Goal: Complete application form

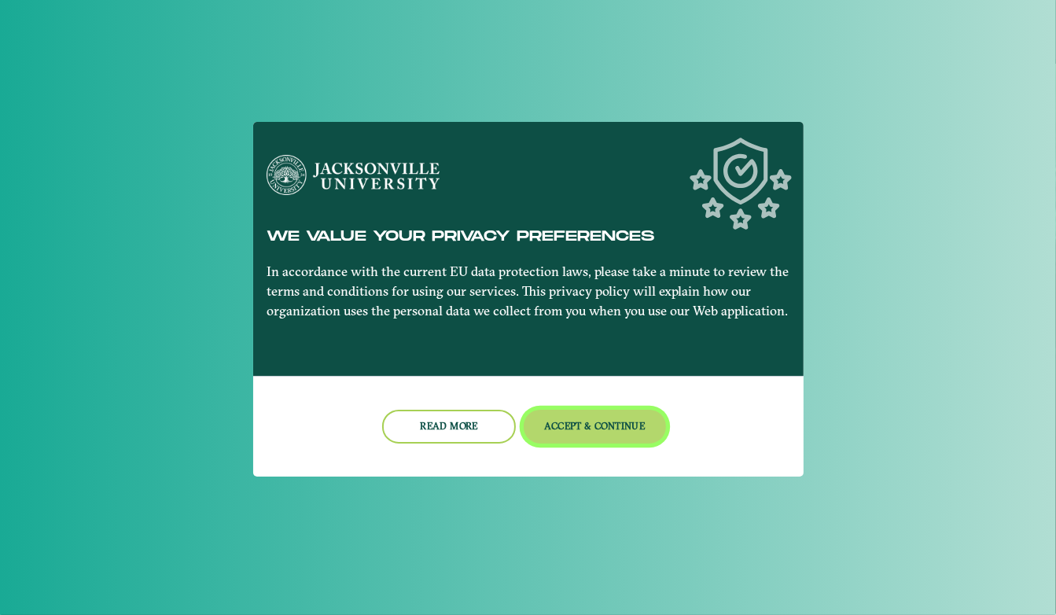
click at [548, 422] on button "Accept & Continue" at bounding box center [595, 427] width 142 height 34
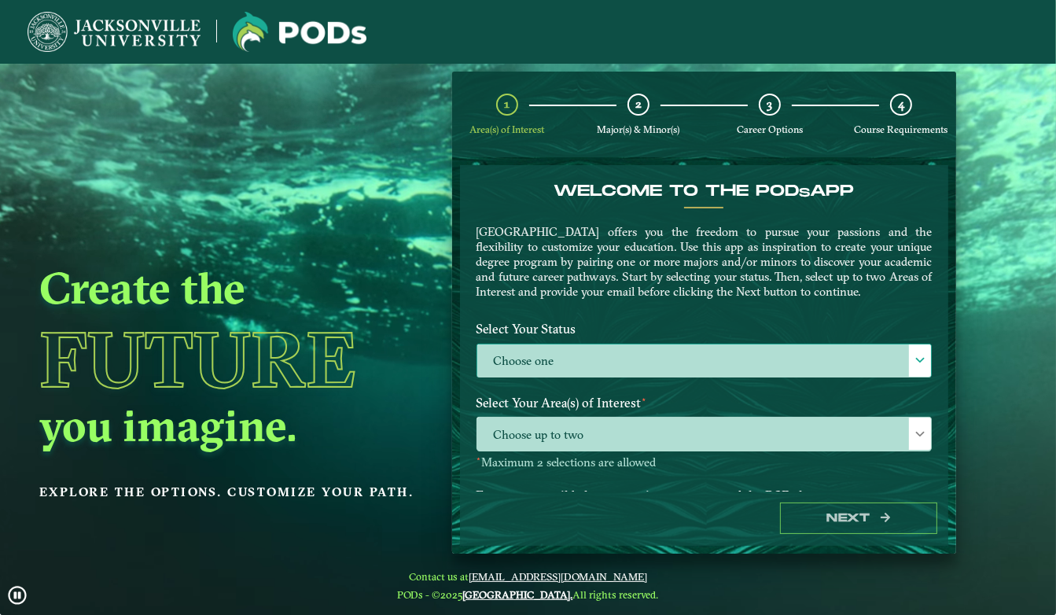
click at [596, 370] on label "Choose one" at bounding box center [704, 361] width 454 height 34
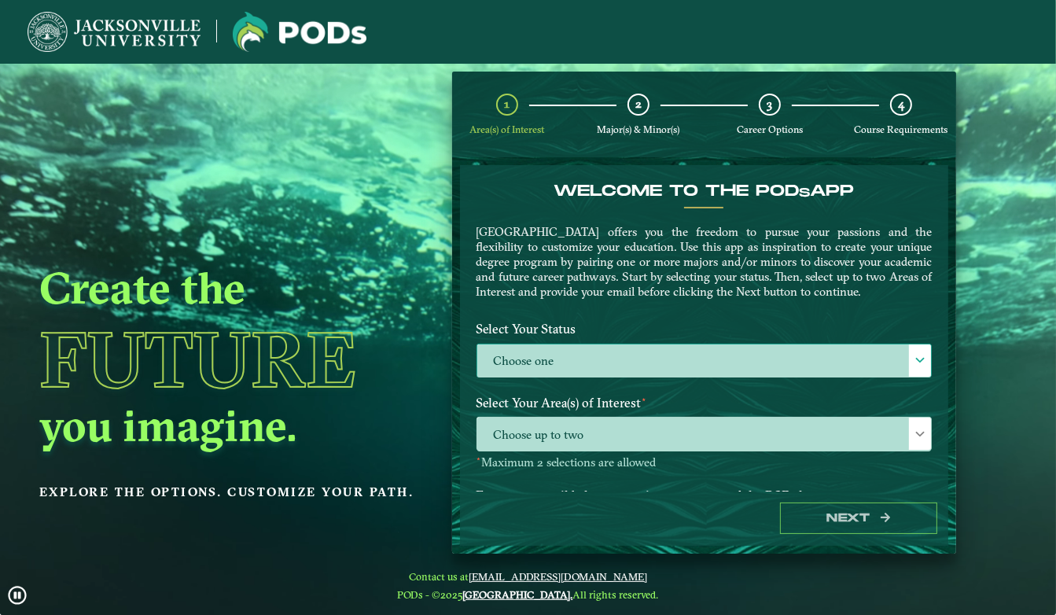
scroll to position [8, 70]
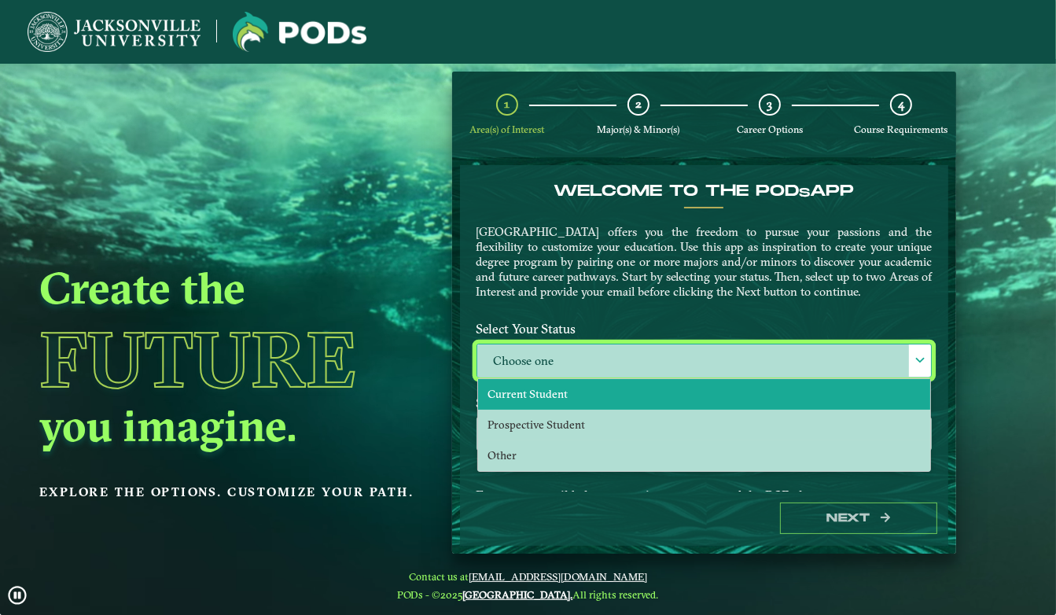
click at [585, 387] on li "Current Student" at bounding box center [704, 394] width 453 height 31
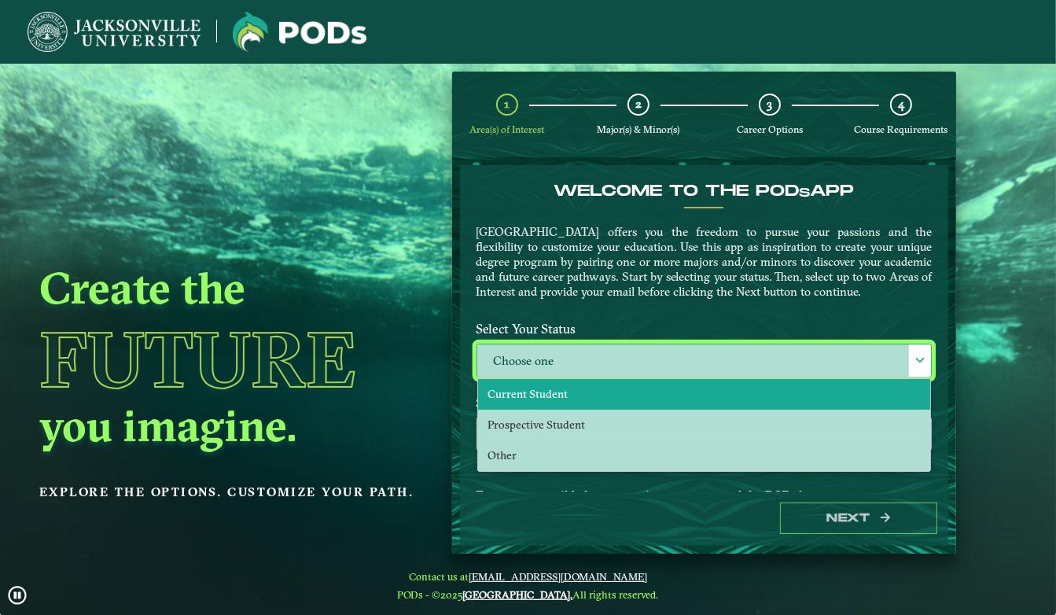
select select "[object Object]"
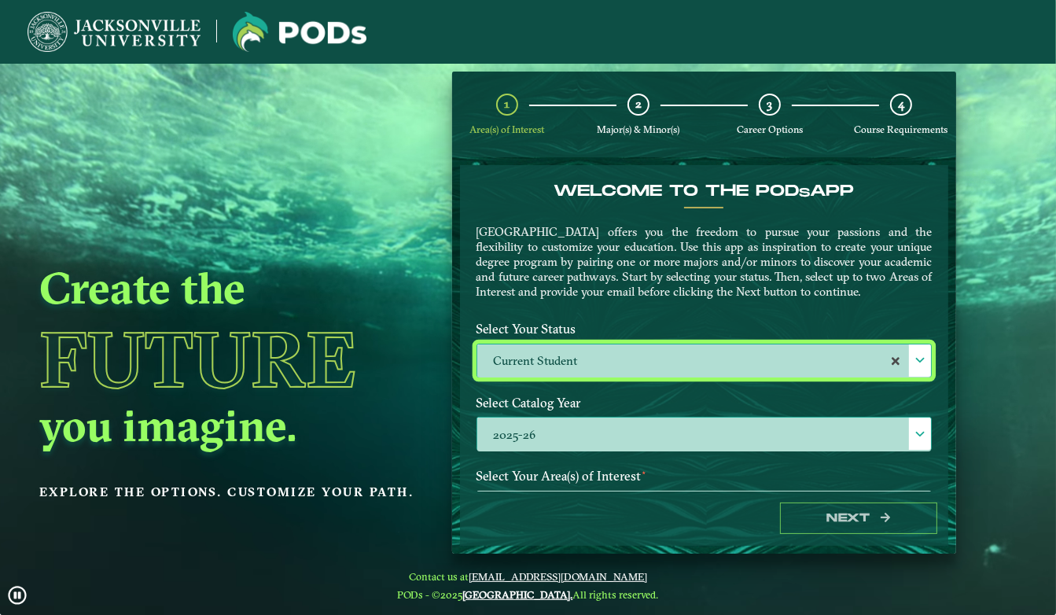
click at [568, 421] on label "2025-26" at bounding box center [704, 435] width 454 height 34
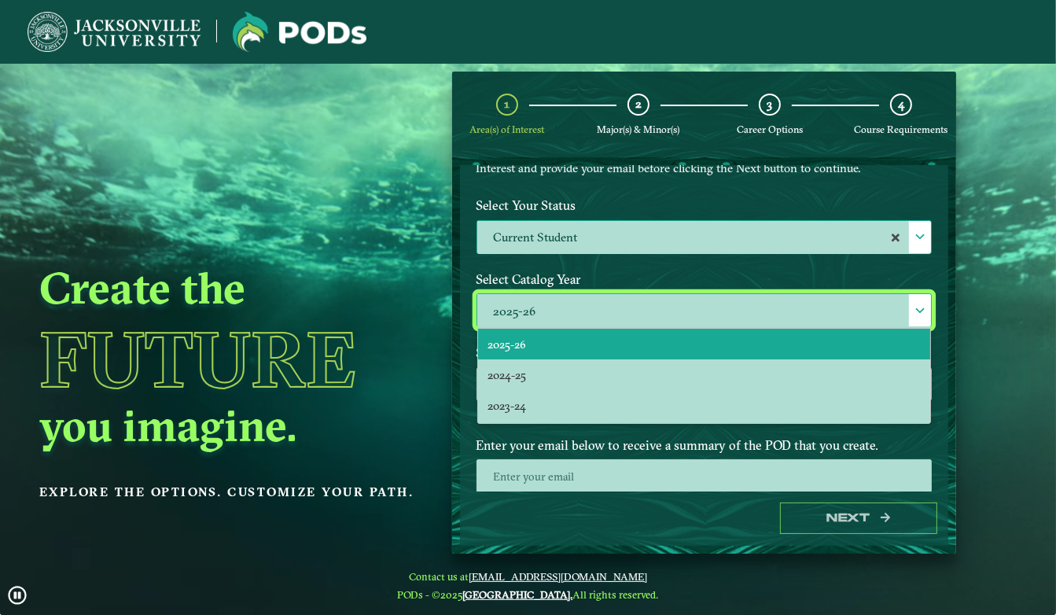
scroll to position [125, 0]
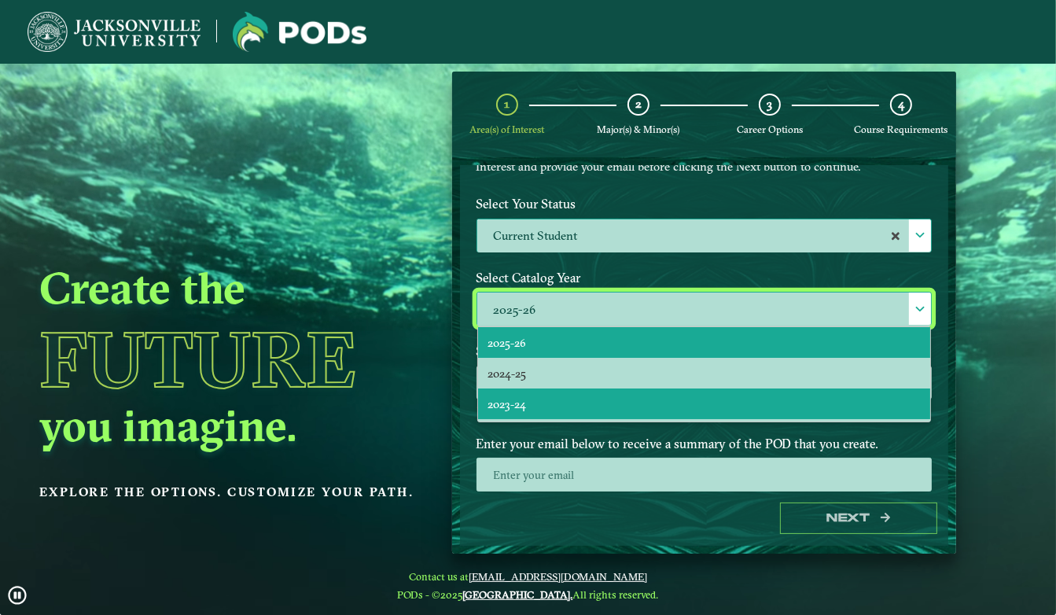
click at [550, 409] on li "2023-24" at bounding box center [704, 403] width 453 height 31
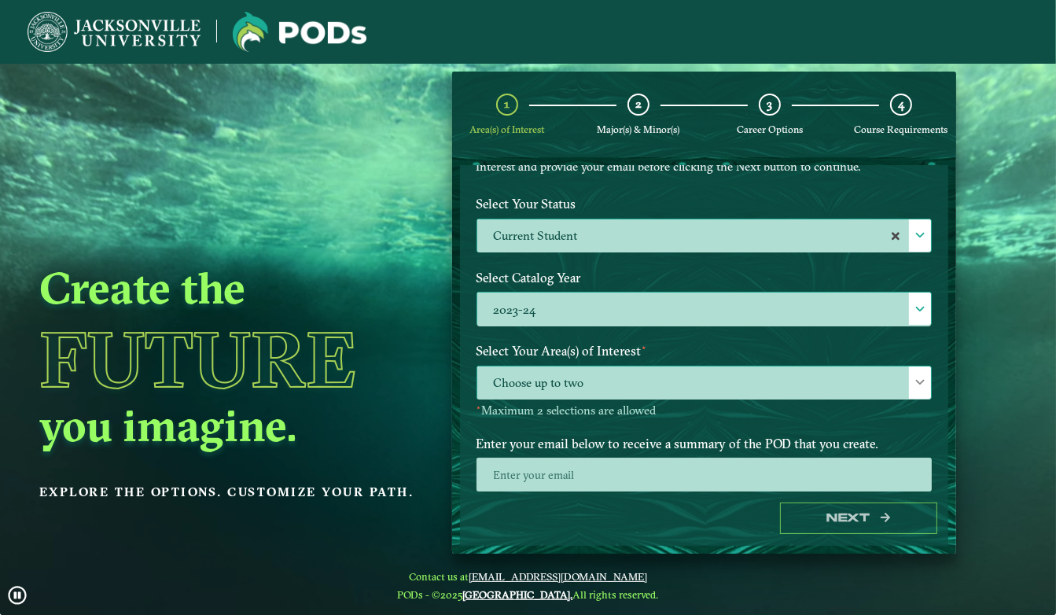
click at [584, 387] on span "Choose up to two" at bounding box center [704, 383] width 454 height 34
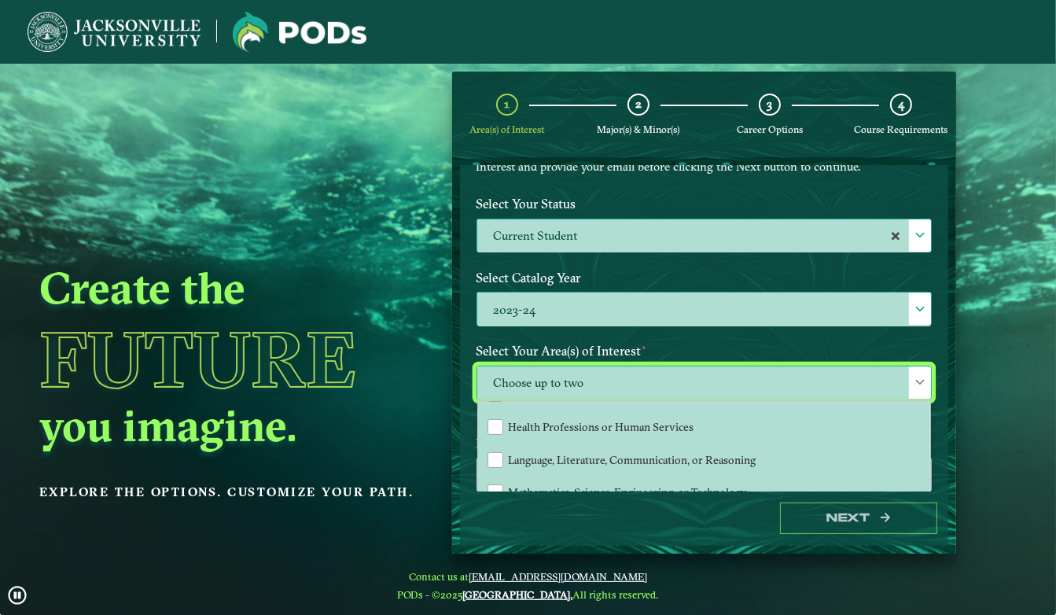
scroll to position [129, 0]
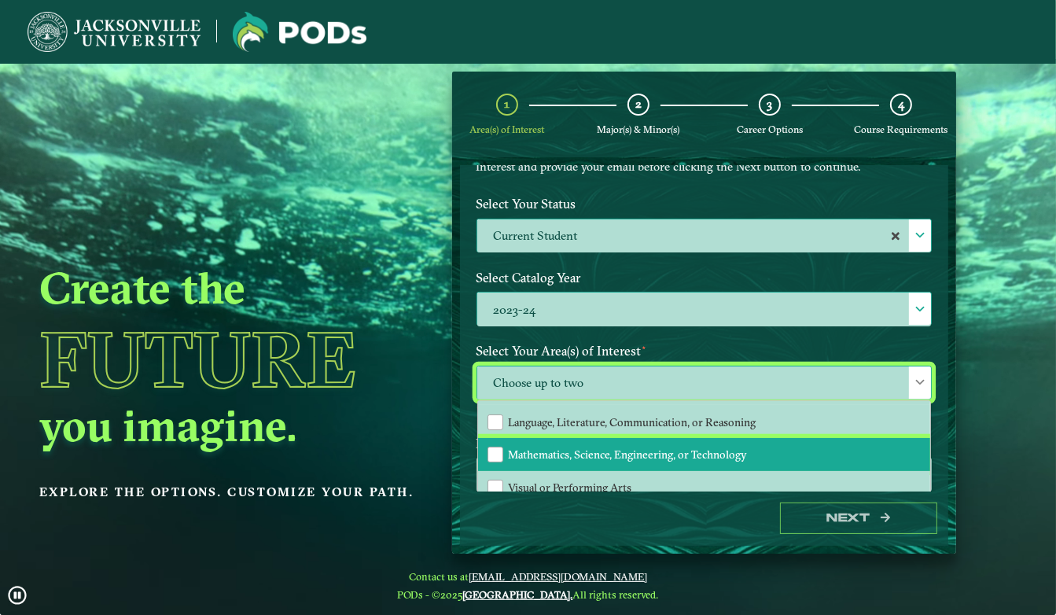
click at [572, 438] on li "Mathematics, Science, Engineering, or Technology" at bounding box center [704, 454] width 453 height 33
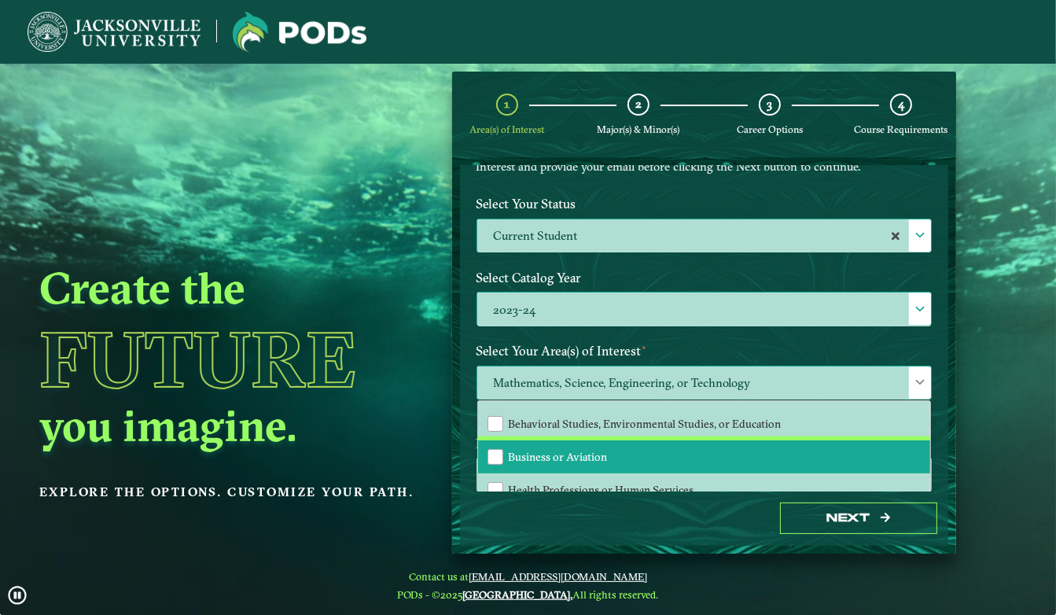
click at [606, 444] on li "Business or Aviation" at bounding box center [704, 456] width 453 height 33
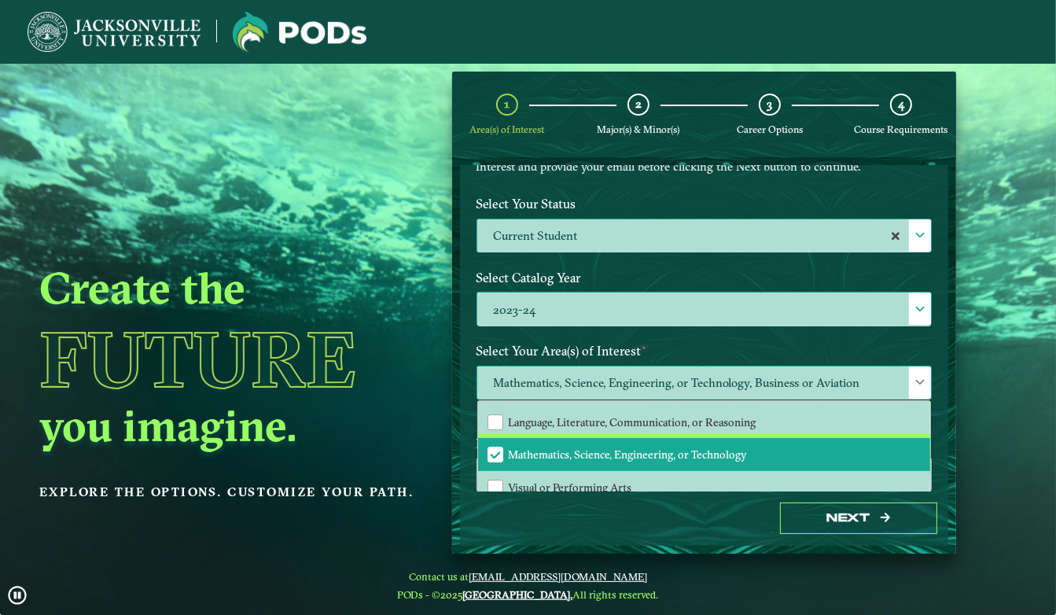
click at [606, 447] on span "Mathematics, Science, Engineering, or Technology" at bounding box center [628, 454] width 239 height 14
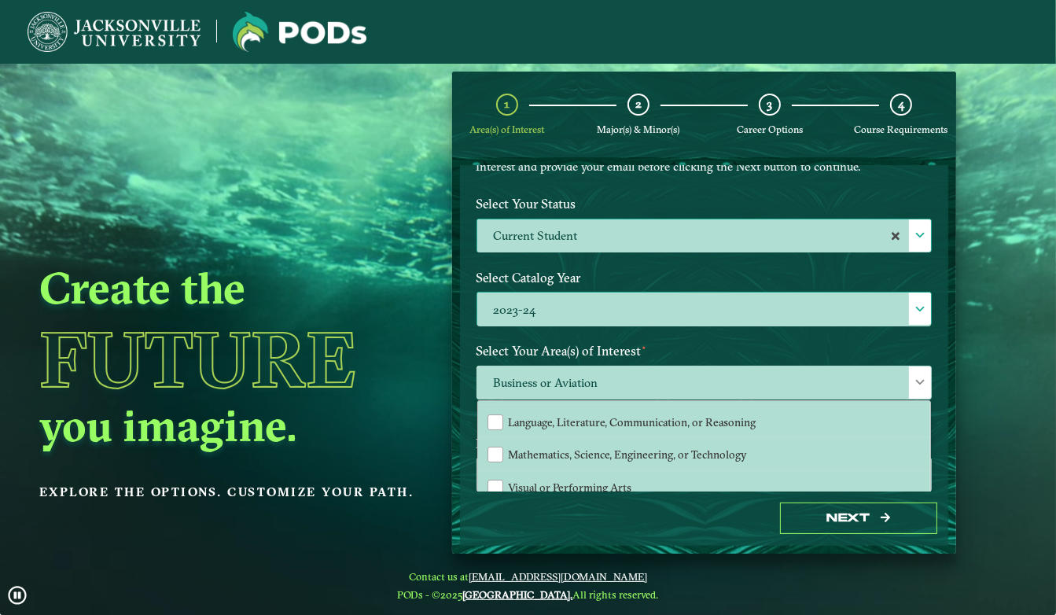
click at [620, 524] on div "Next" at bounding box center [704, 518] width 489 height 54
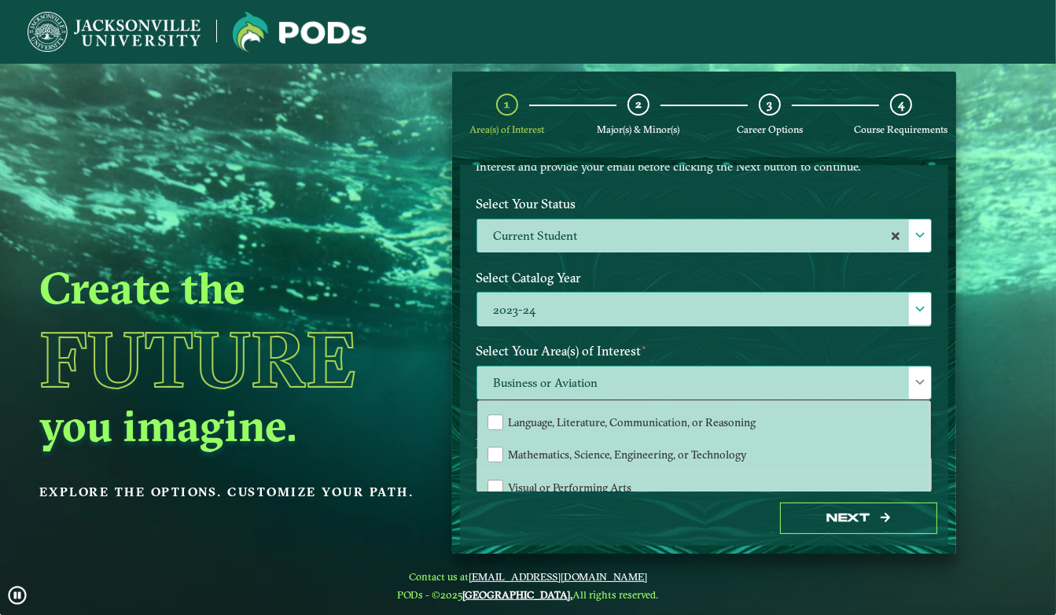
click at [916, 377] on span at bounding box center [919, 382] width 11 height 11
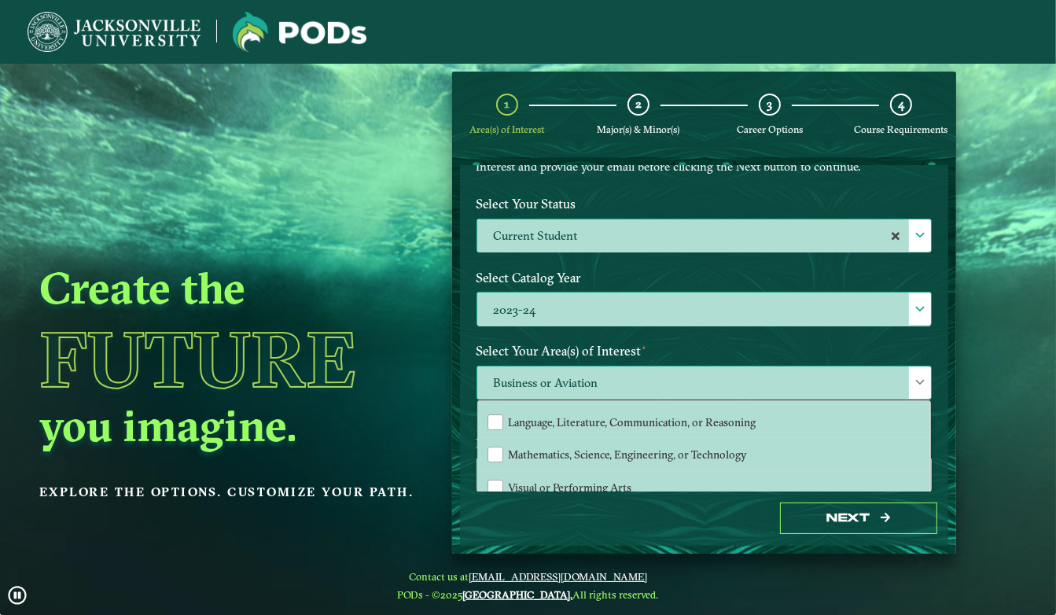
click at [918, 382] on span at bounding box center [919, 382] width 11 height 11
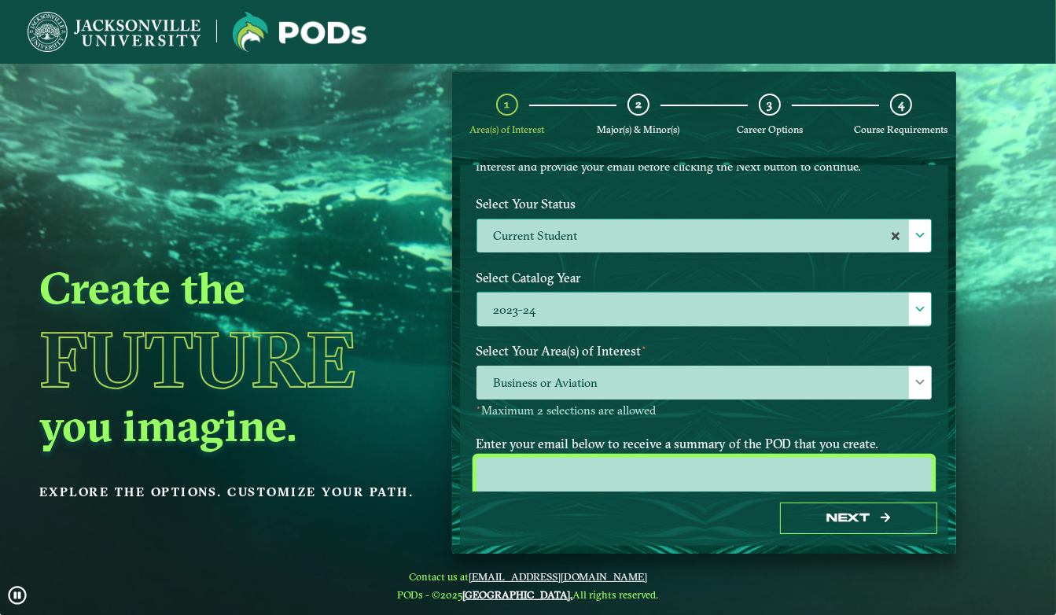
click at [756, 479] on input "email" at bounding box center [704, 475] width 456 height 34
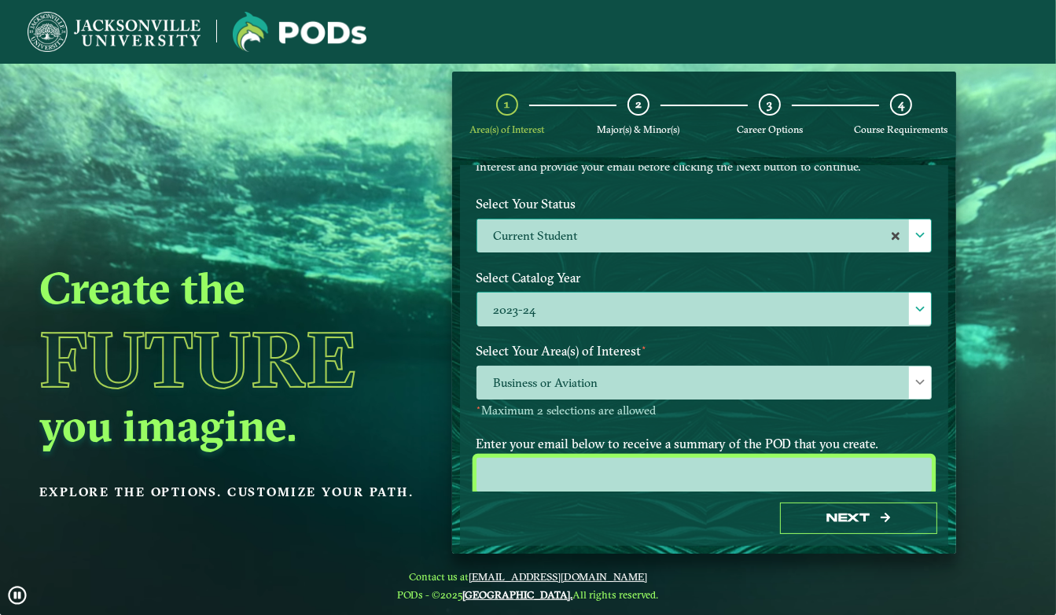
type input "[EMAIL_ADDRESS][DOMAIN_NAME]"
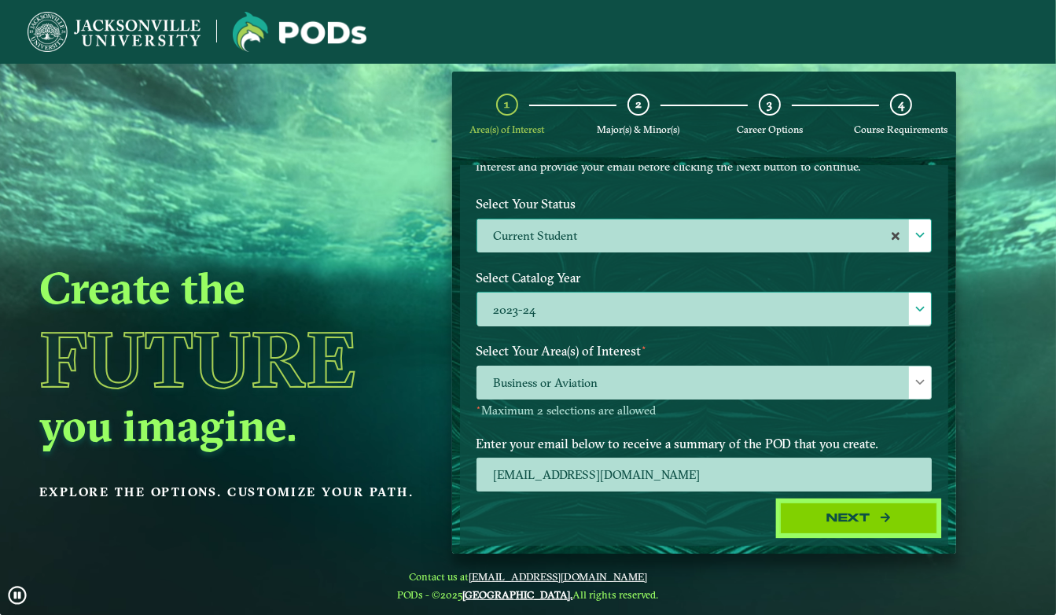
click at [810, 518] on button "Next" at bounding box center [858, 518] width 157 height 32
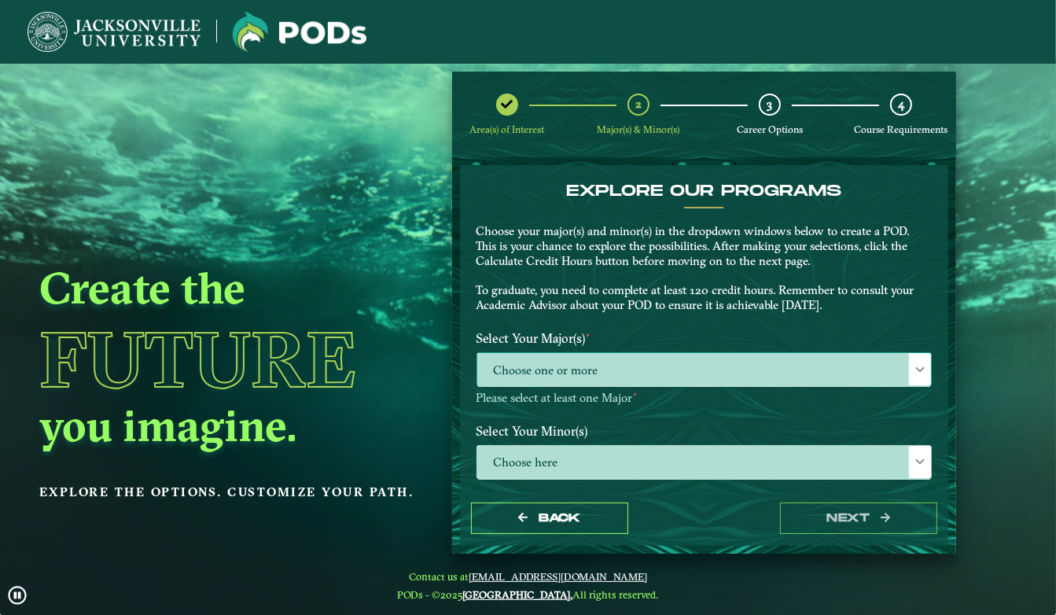
click at [624, 371] on span "Choose one or more" at bounding box center [704, 370] width 454 height 34
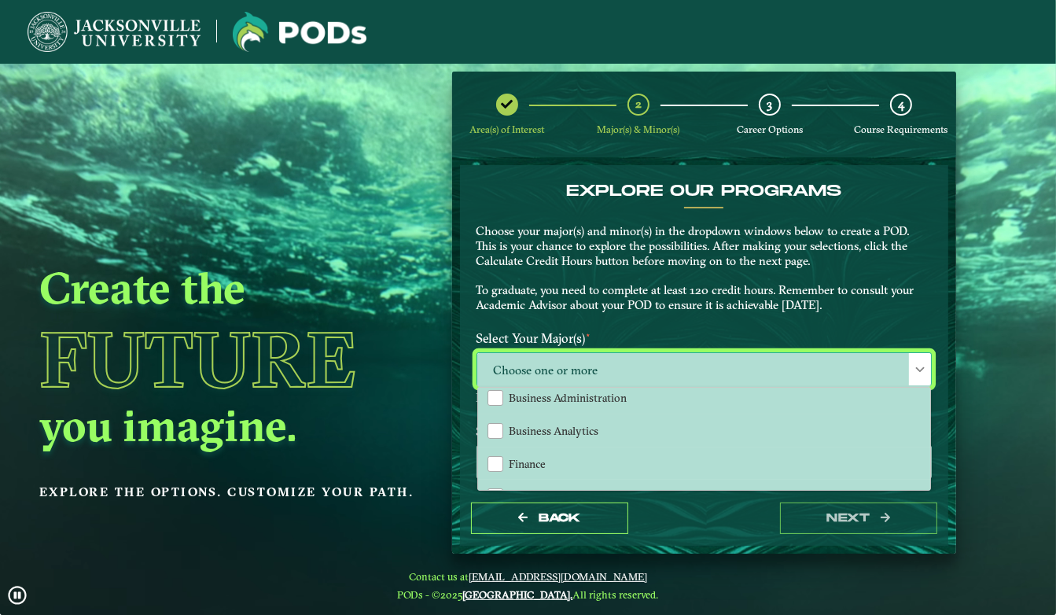
scroll to position [109, 0]
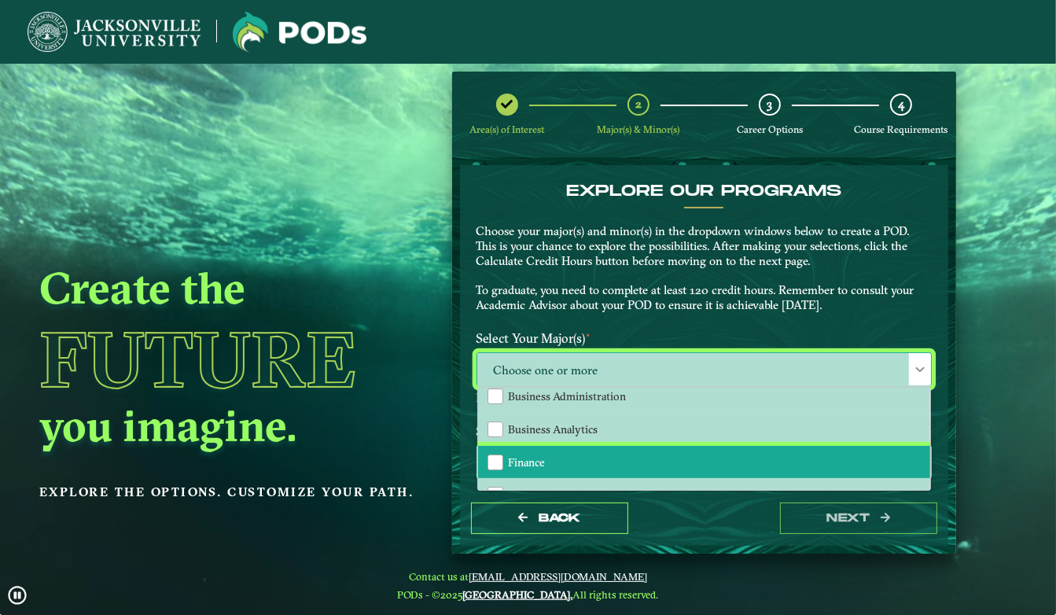
click at [568, 458] on li "Finance" at bounding box center [704, 462] width 453 height 33
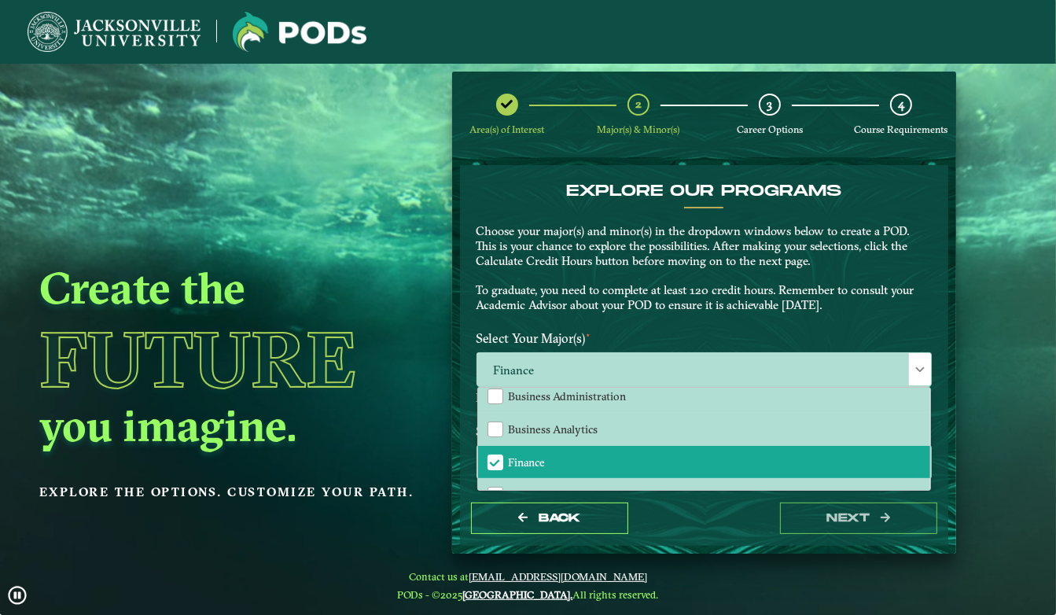
click at [693, 333] on label "Select Your Major(s) ⋆" at bounding box center [705, 338] width 480 height 29
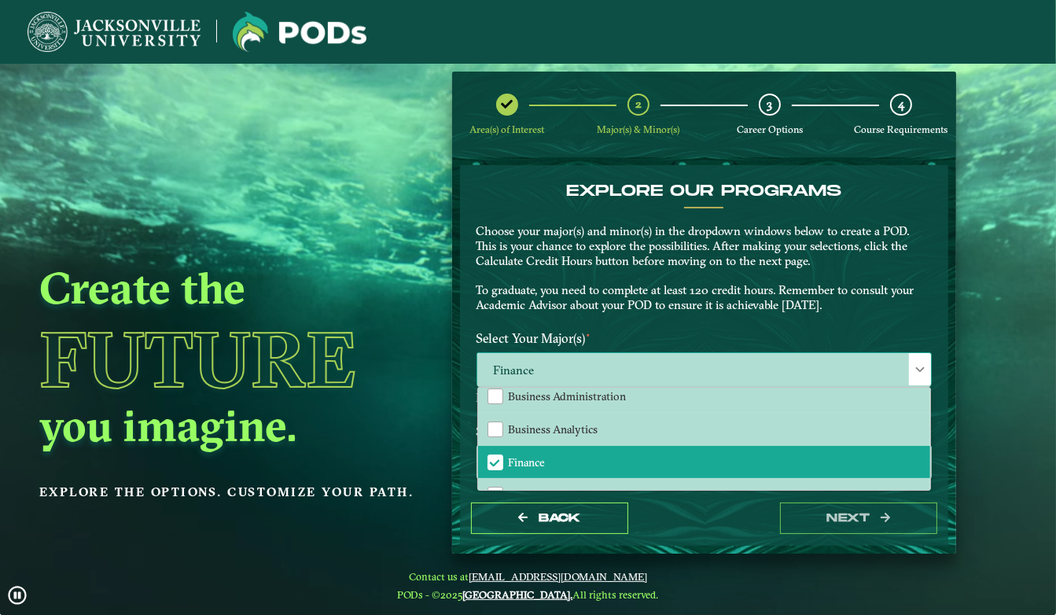
click at [914, 373] on span at bounding box center [919, 369] width 11 height 11
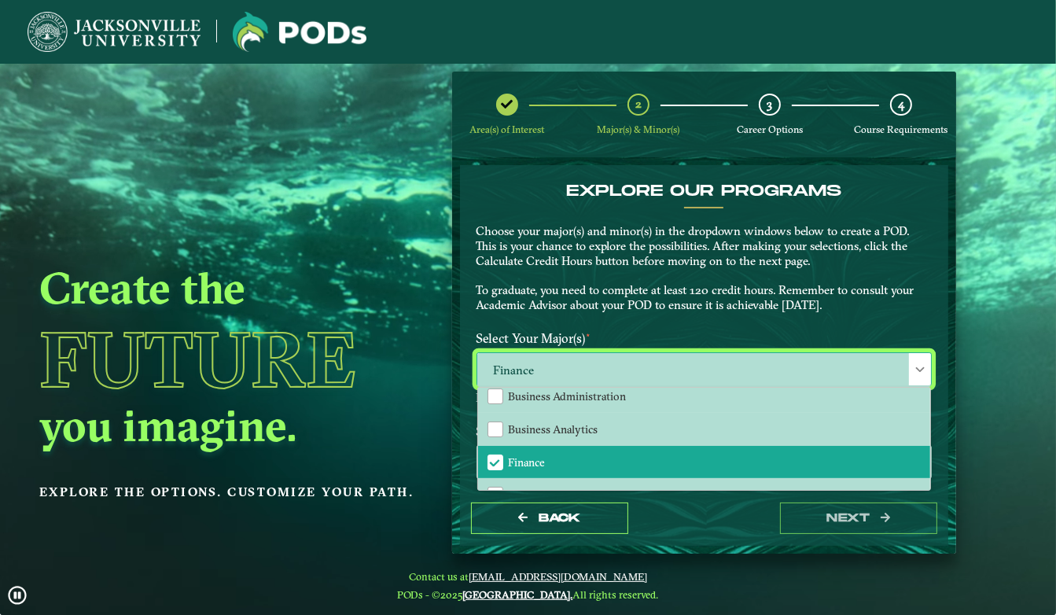
click at [914, 373] on span at bounding box center [919, 369] width 11 height 11
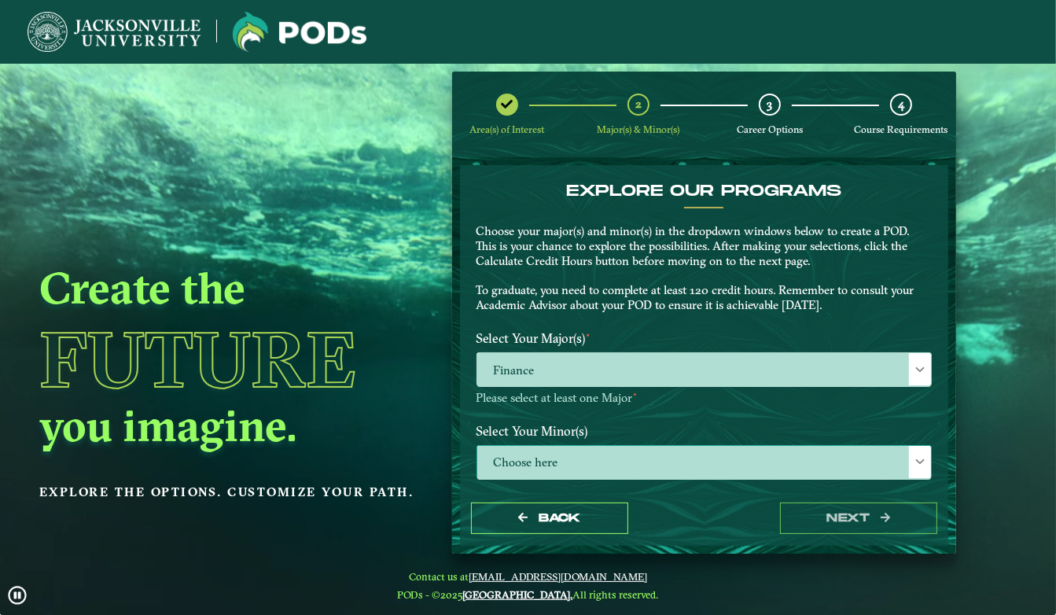
click at [723, 474] on span "Choose here" at bounding box center [704, 463] width 454 height 34
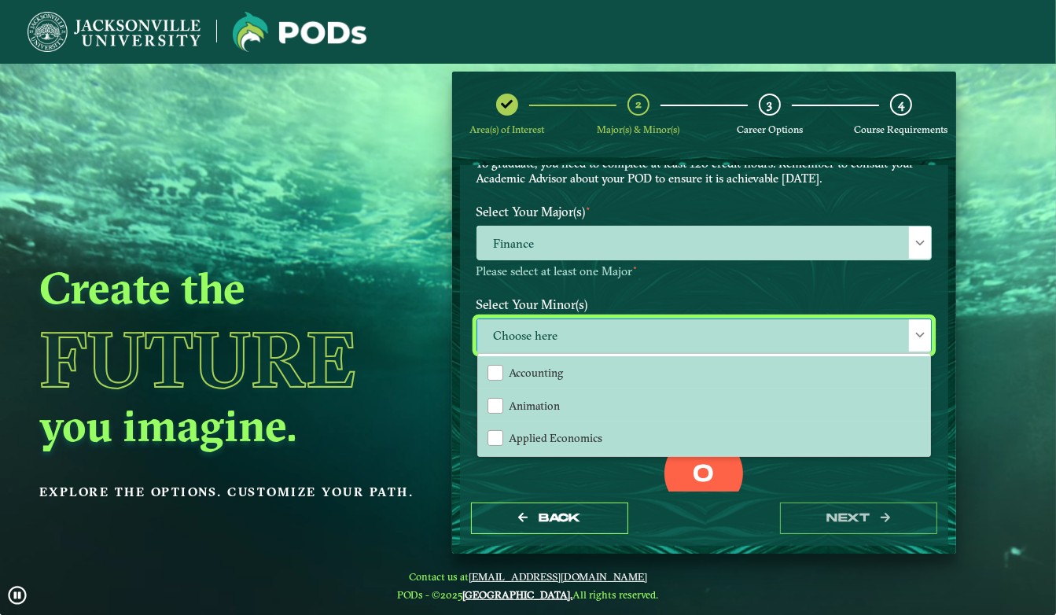
scroll to position [137, 0]
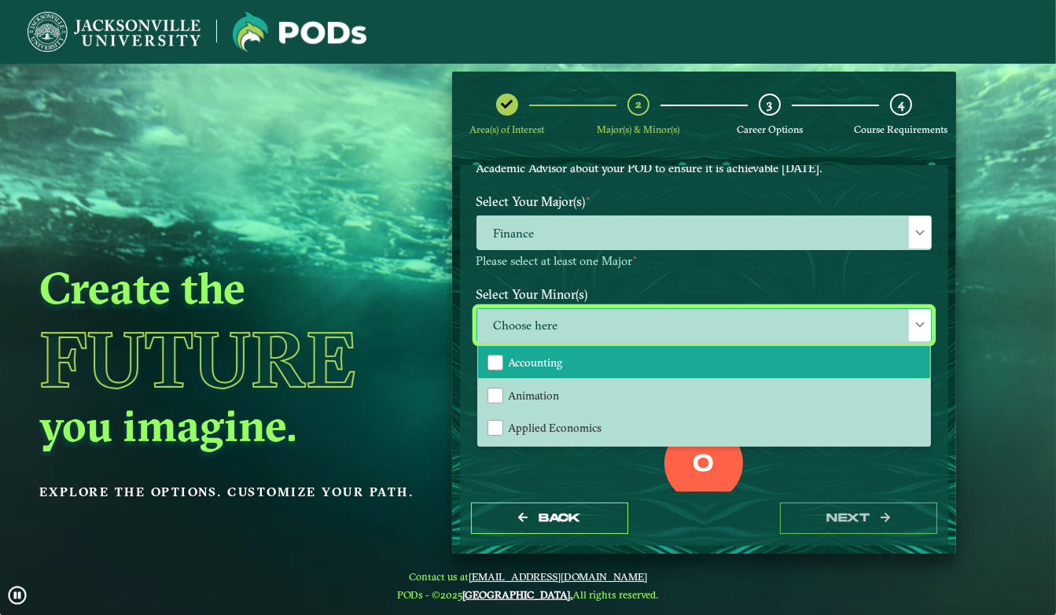
click at [604, 368] on li "Accounting" at bounding box center [704, 362] width 453 height 33
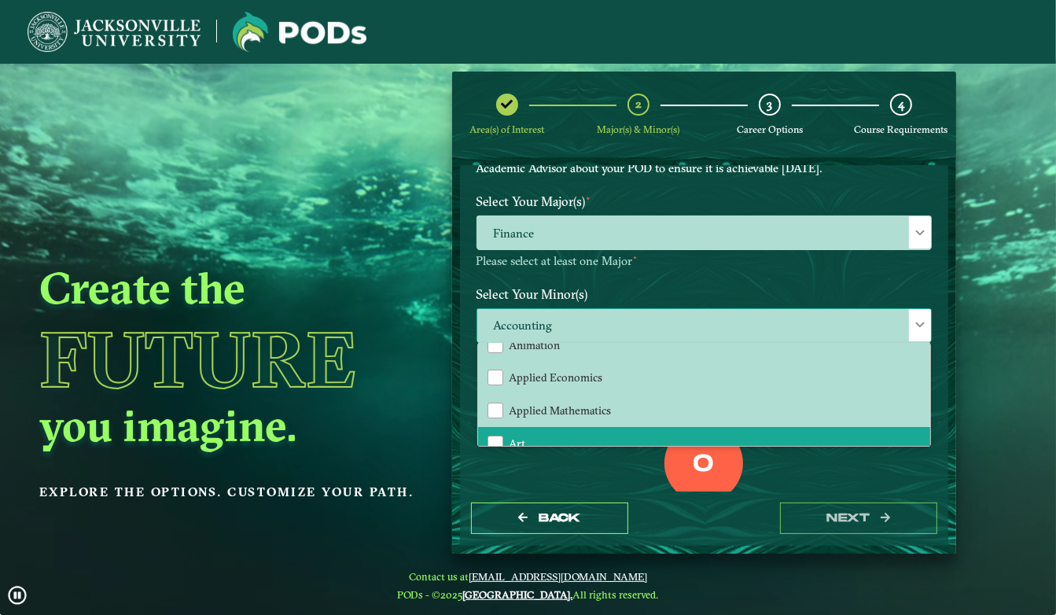
scroll to position [49, 0]
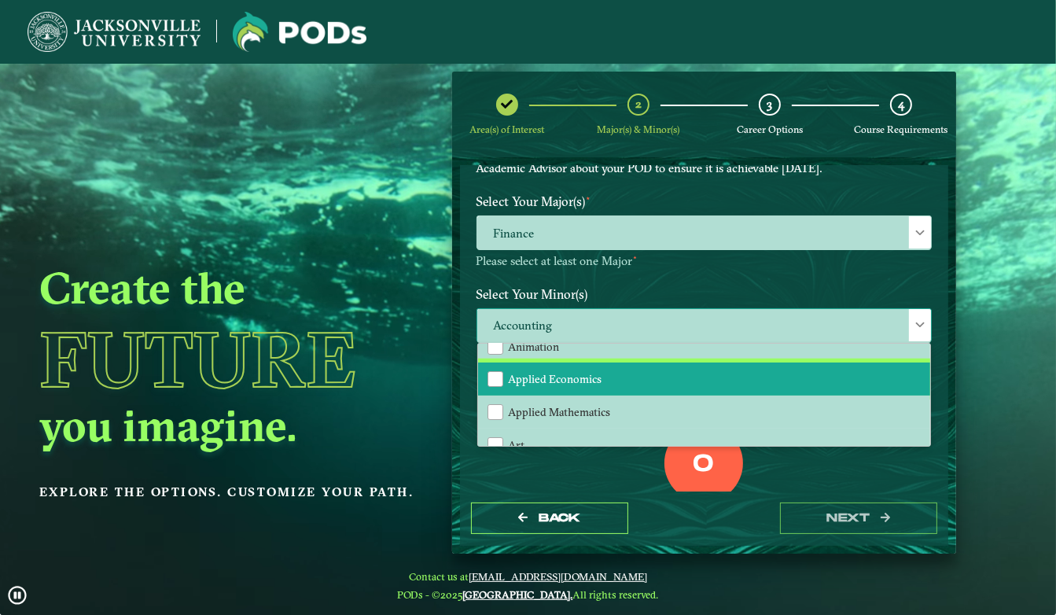
click at [593, 363] on li "Applied Economics" at bounding box center [704, 378] width 453 height 33
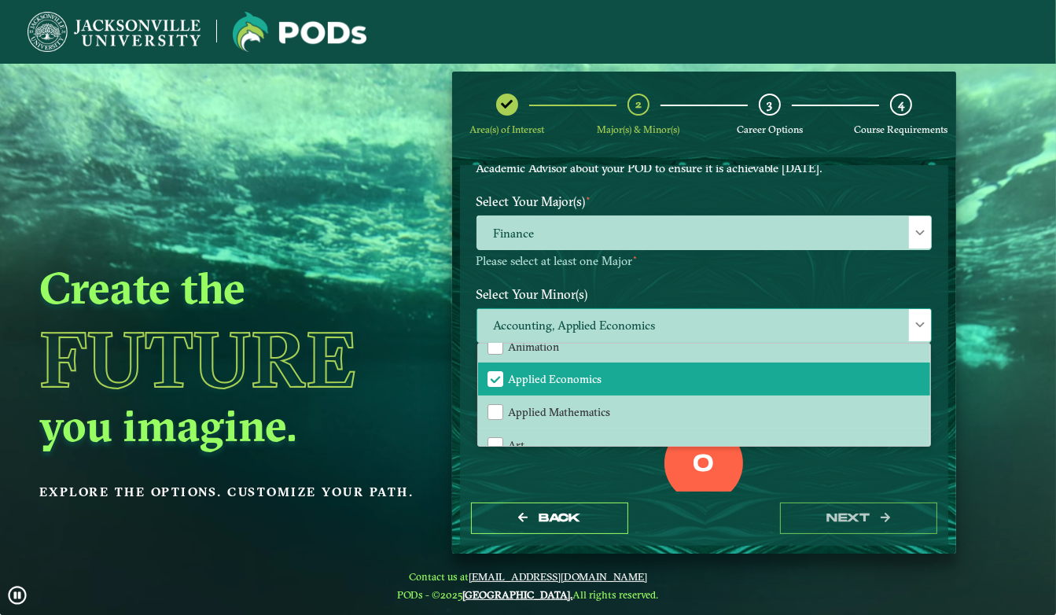
click at [914, 320] on span at bounding box center [919, 324] width 11 height 11
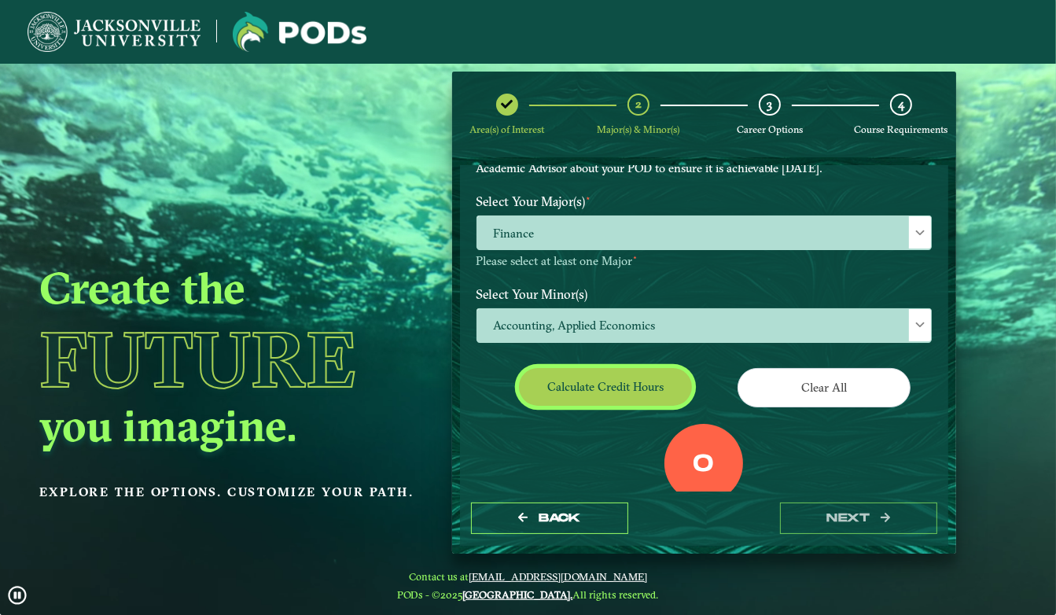
click at [632, 373] on button "Calculate credit hours" at bounding box center [605, 386] width 173 height 37
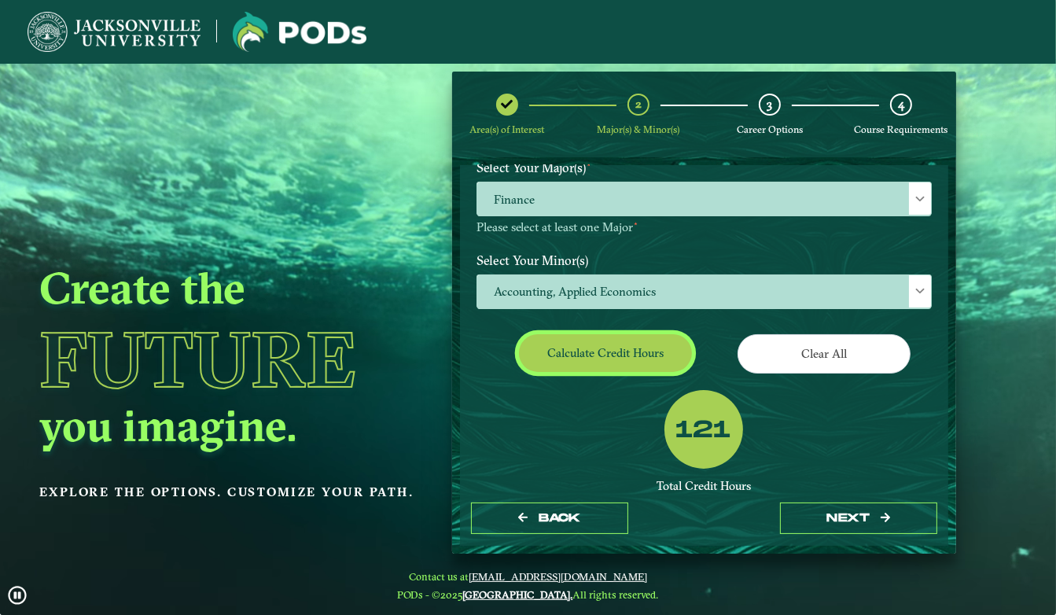
scroll to position [297, 0]
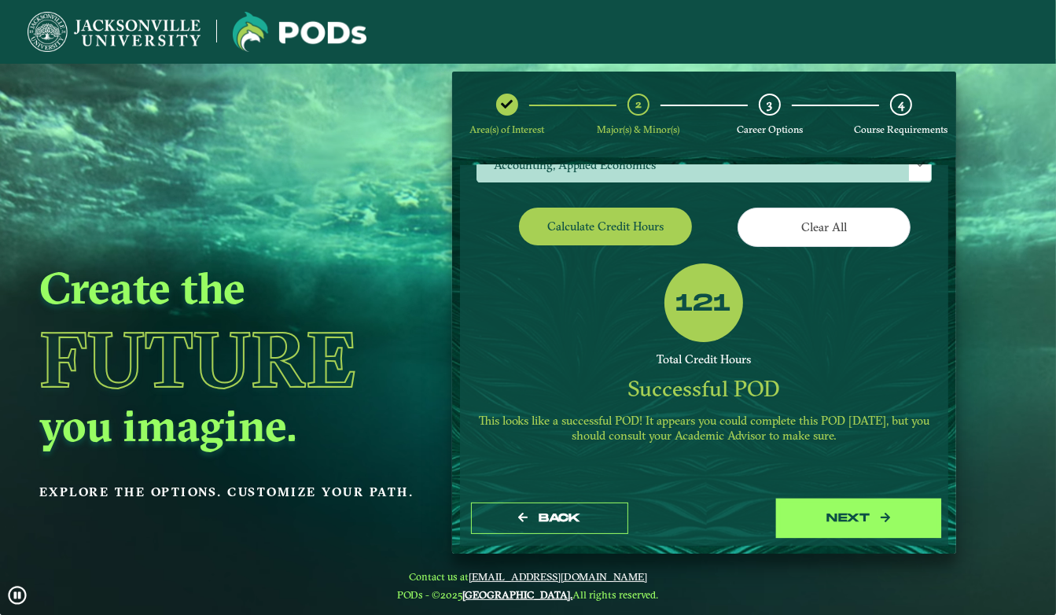
click at [831, 525] on button "next" at bounding box center [858, 518] width 157 height 32
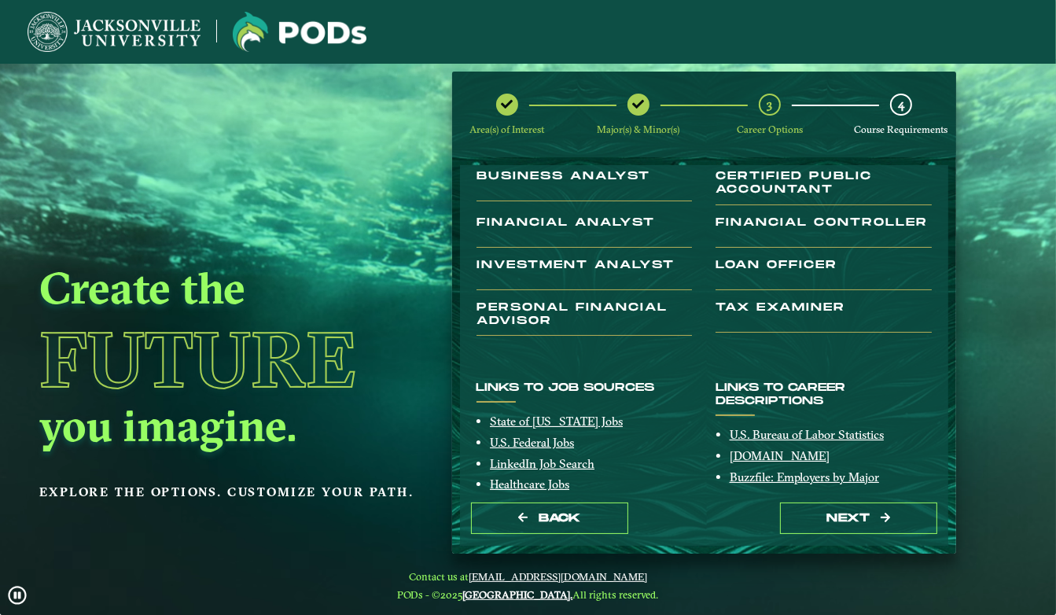
scroll to position [332, 0]
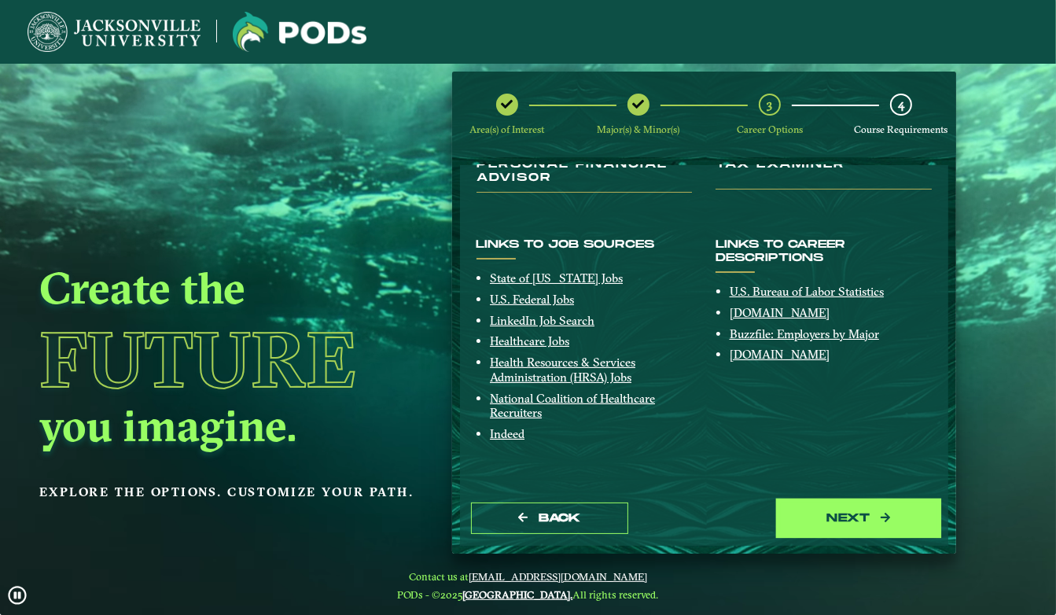
click at [797, 510] on button "next" at bounding box center [858, 518] width 157 height 32
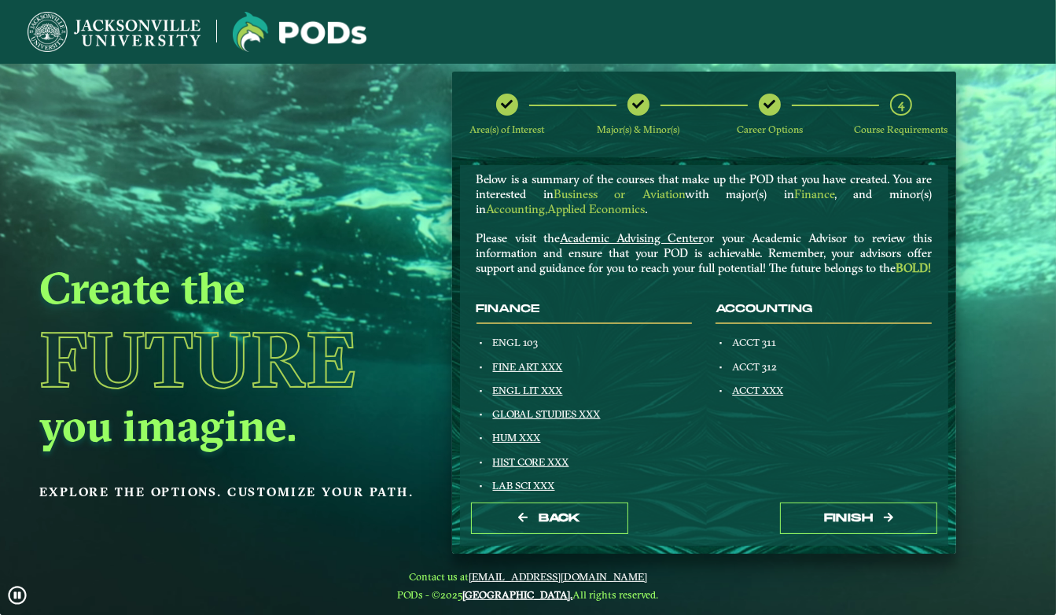
scroll to position [988, 0]
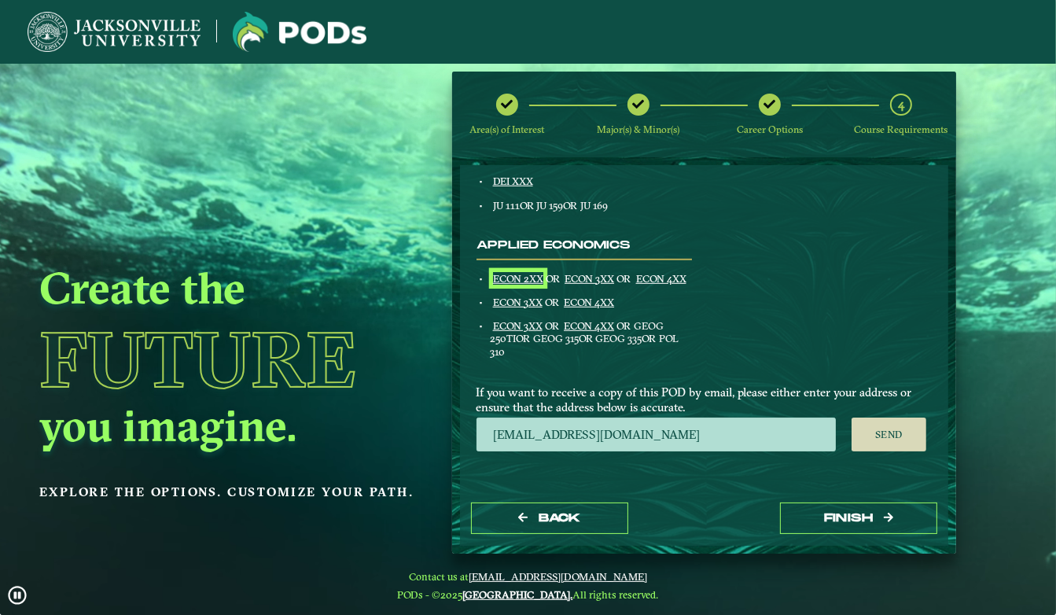
click at [520, 276] on link "ECON 2XX" at bounding box center [518, 278] width 50 height 13
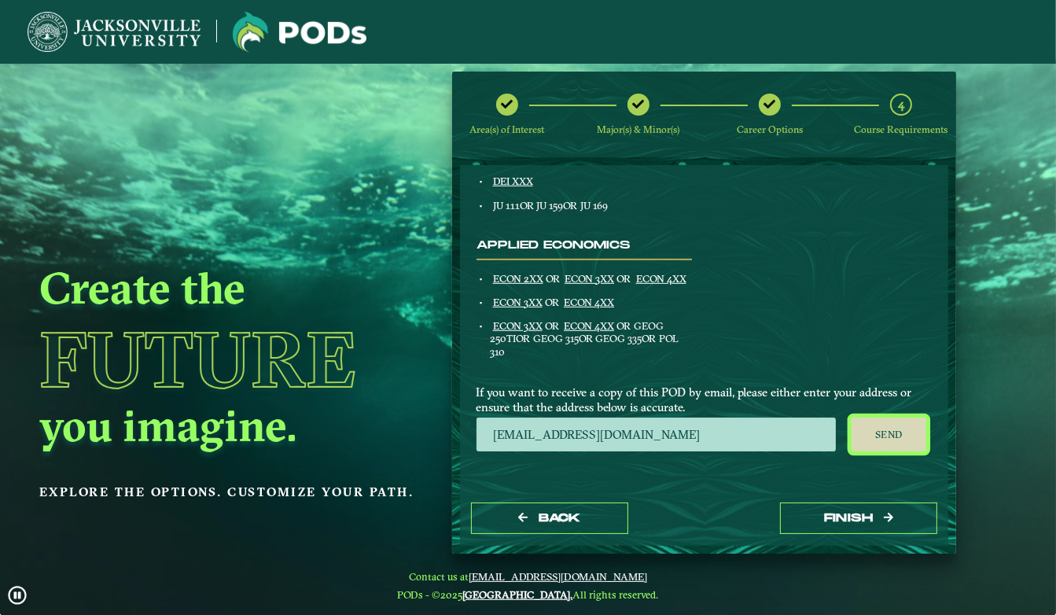
click at [880, 437] on button "Send" at bounding box center [889, 435] width 75 height 35
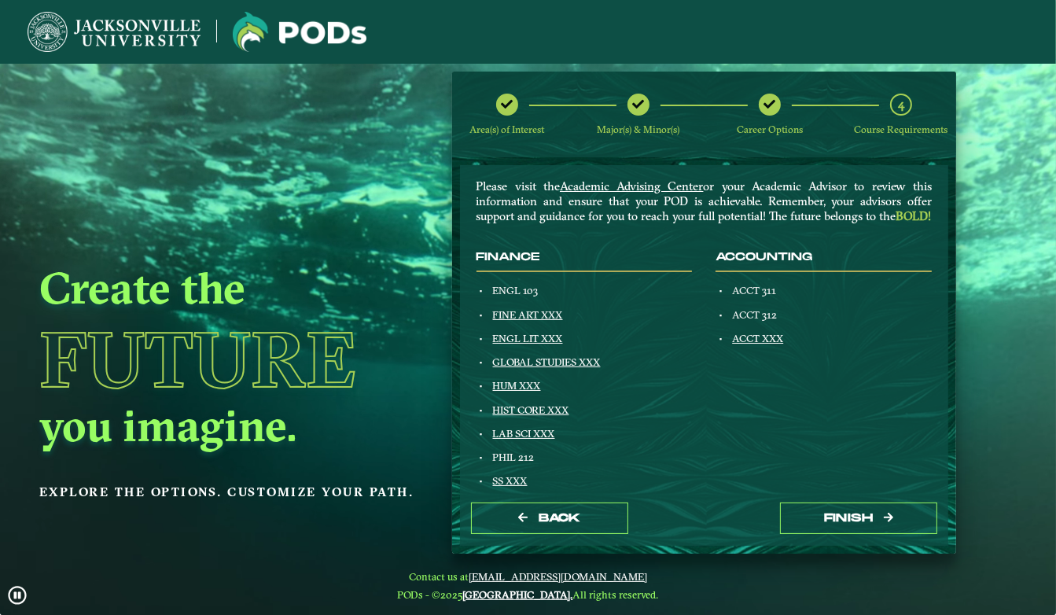
scroll to position [94, 0]
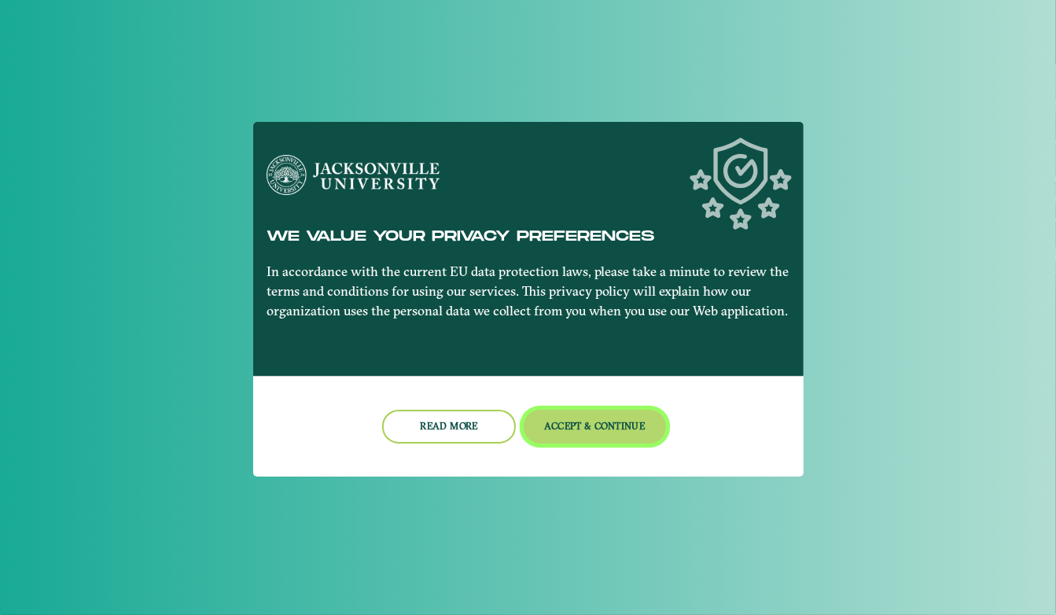
click at [581, 415] on button "Accept & Continue" at bounding box center [595, 427] width 142 height 34
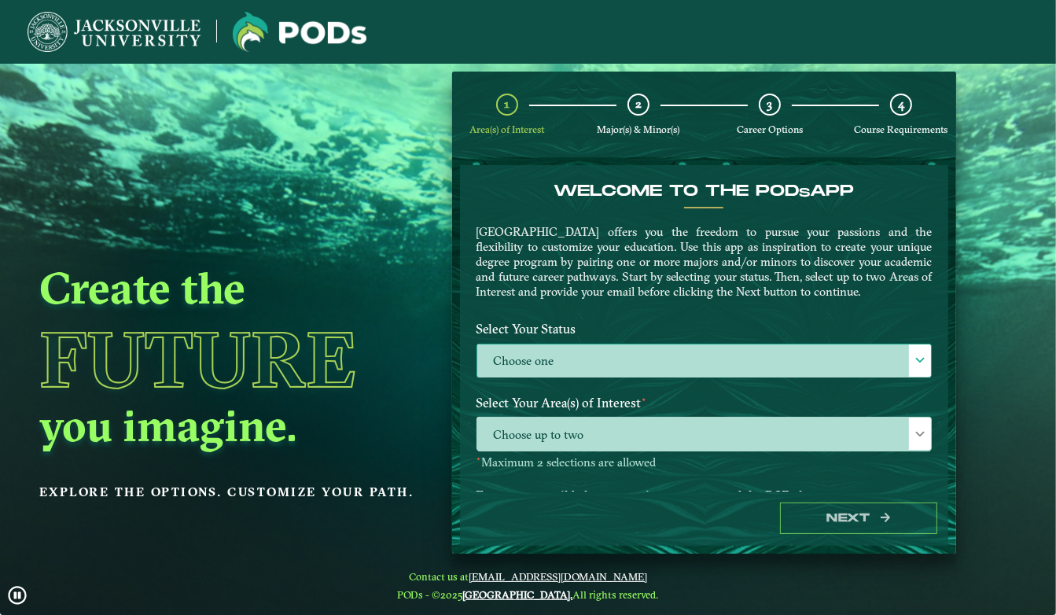
click at [621, 353] on label "Choose one" at bounding box center [704, 361] width 454 height 34
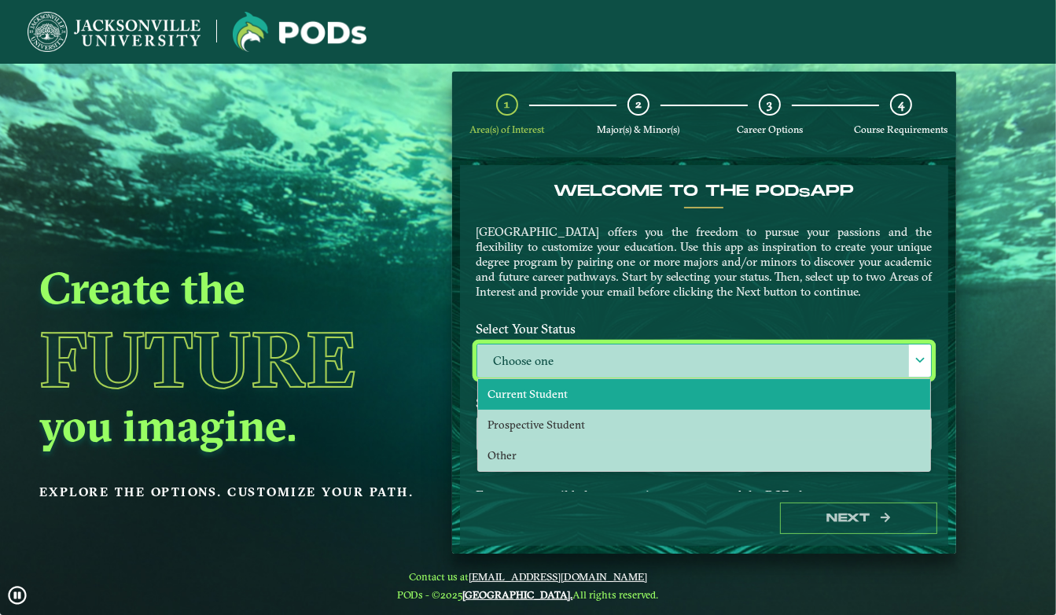
click at [590, 397] on li "Current Student" at bounding box center [704, 394] width 453 height 31
select select "[object Object]"
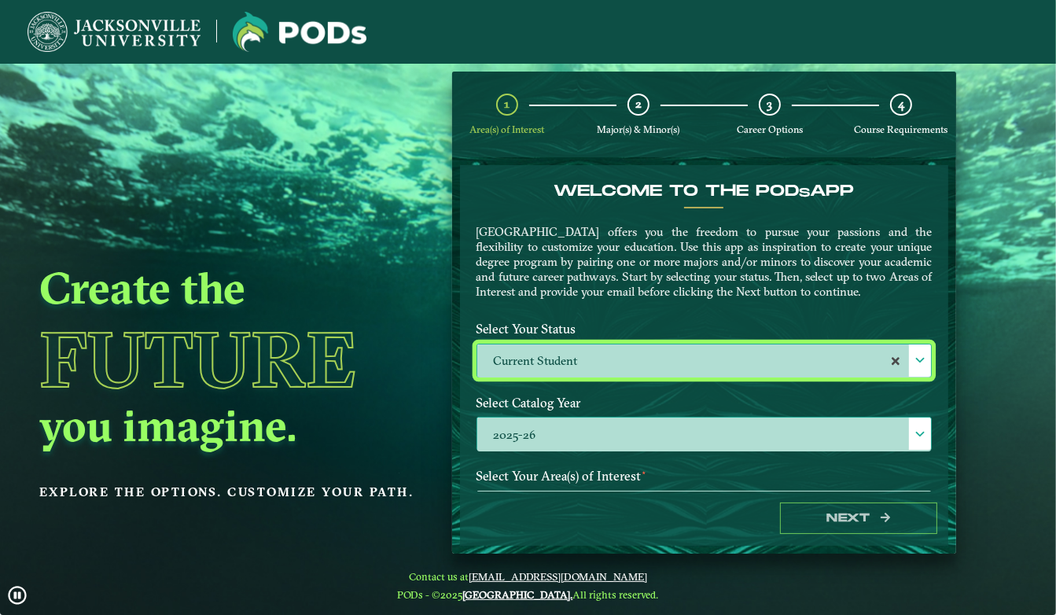
click at [513, 432] on label "2025-26" at bounding box center [704, 435] width 454 height 34
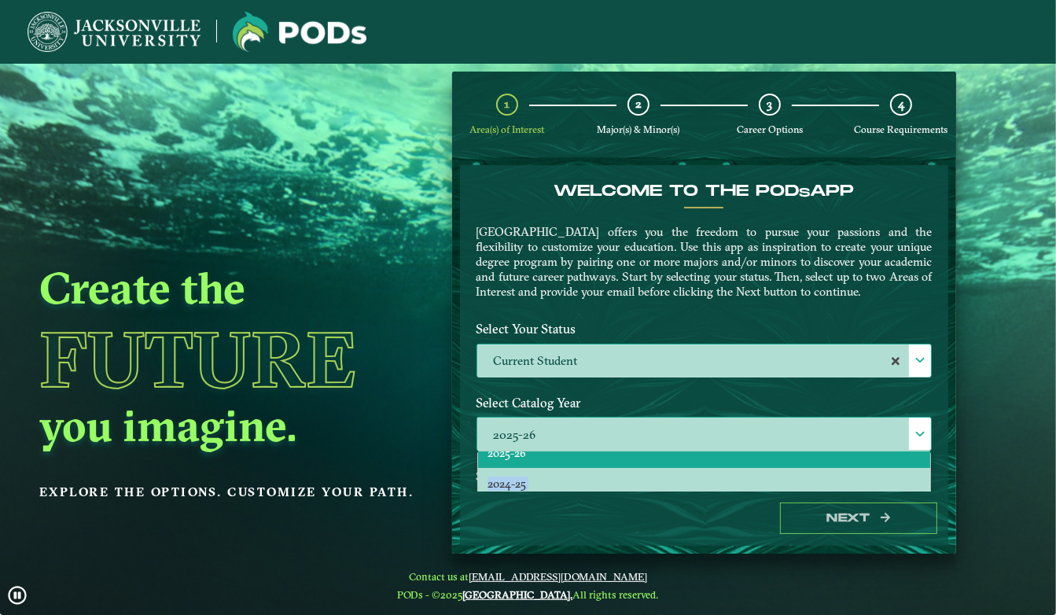
scroll to position [0, 0]
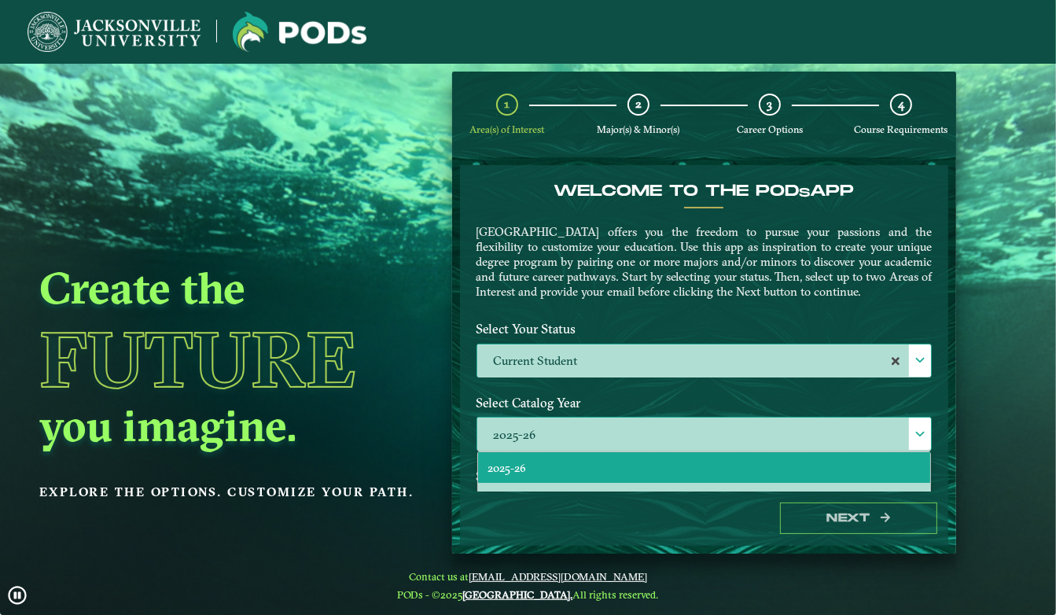
drag, startPoint x: 532, startPoint y: 462, endPoint x: 528, endPoint y: 475, distance: 13.9
click at [528, 475] on ul "2025-26 2024-25 2023-24 2022-23 2021-22 2020-21" at bounding box center [704, 544] width 453 height 184
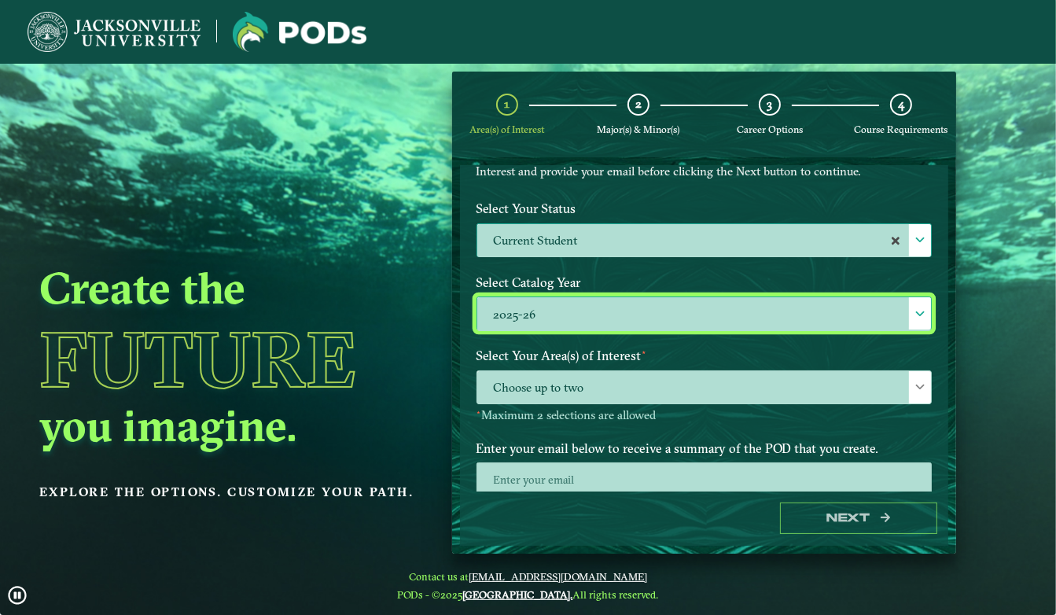
scroll to position [127, 0]
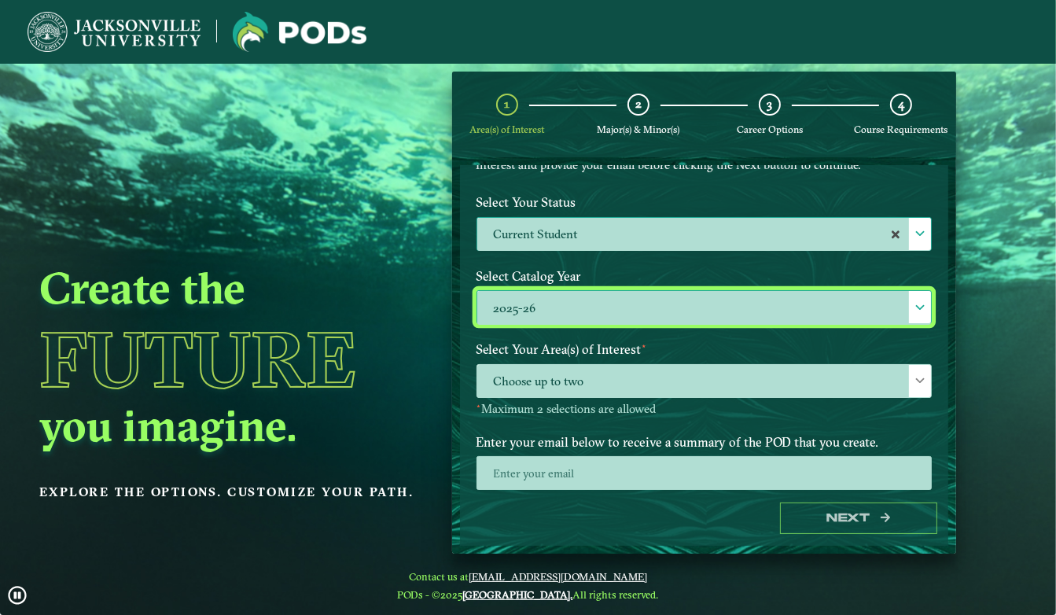
click at [543, 320] on label "2025-26" at bounding box center [704, 308] width 454 height 34
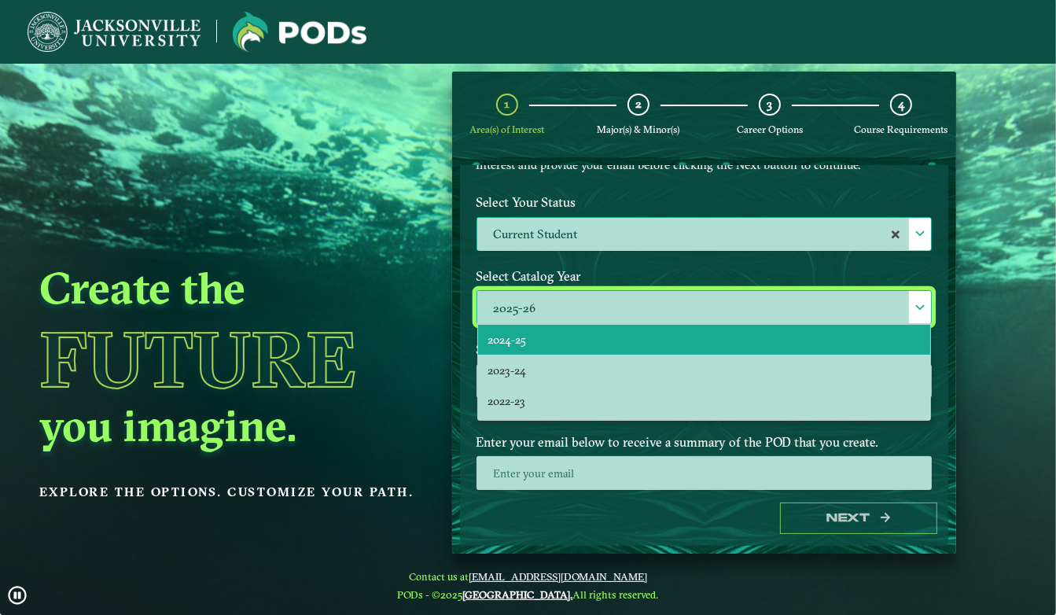
scroll to position [36, 0]
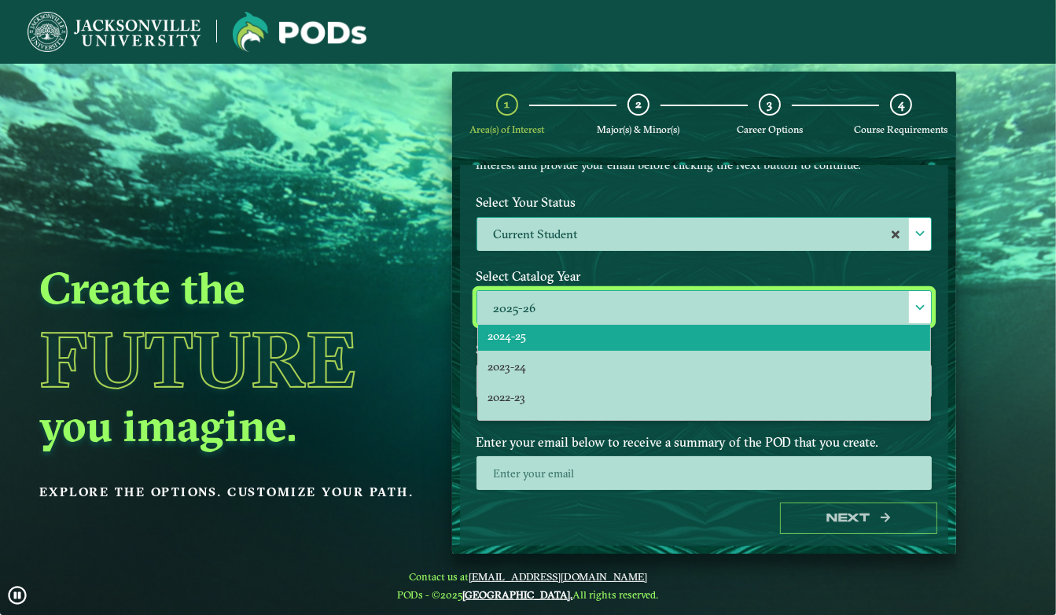
click at [539, 358] on li "2023-24" at bounding box center [704, 366] width 453 height 31
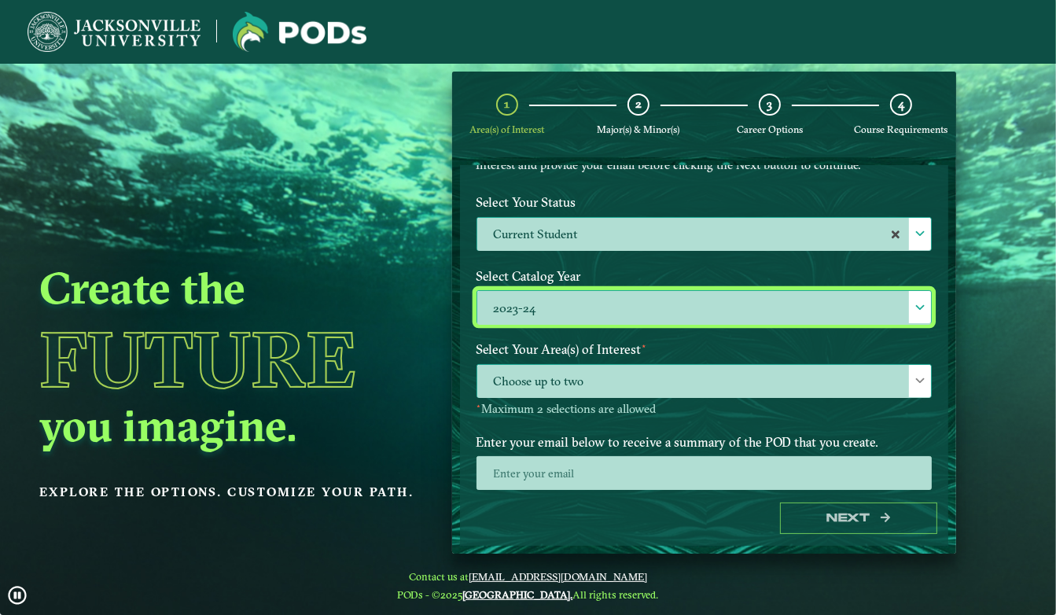
click at [542, 384] on span "Choose up to two" at bounding box center [704, 382] width 454 height 34
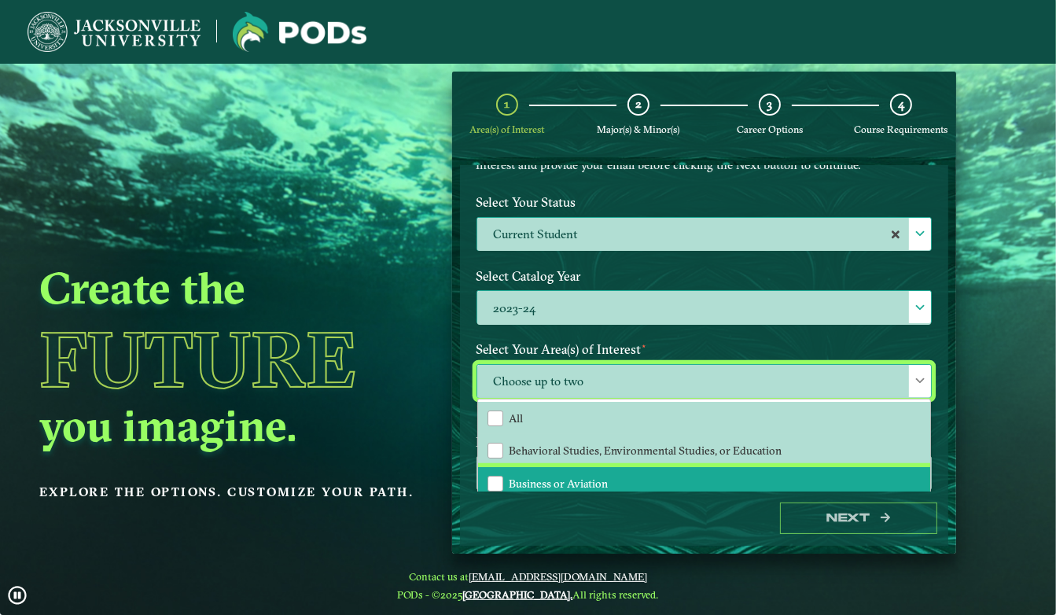
click at [535, 480] on span "Business or Aviation" at bounding box center [558, 483] width 99 height 14
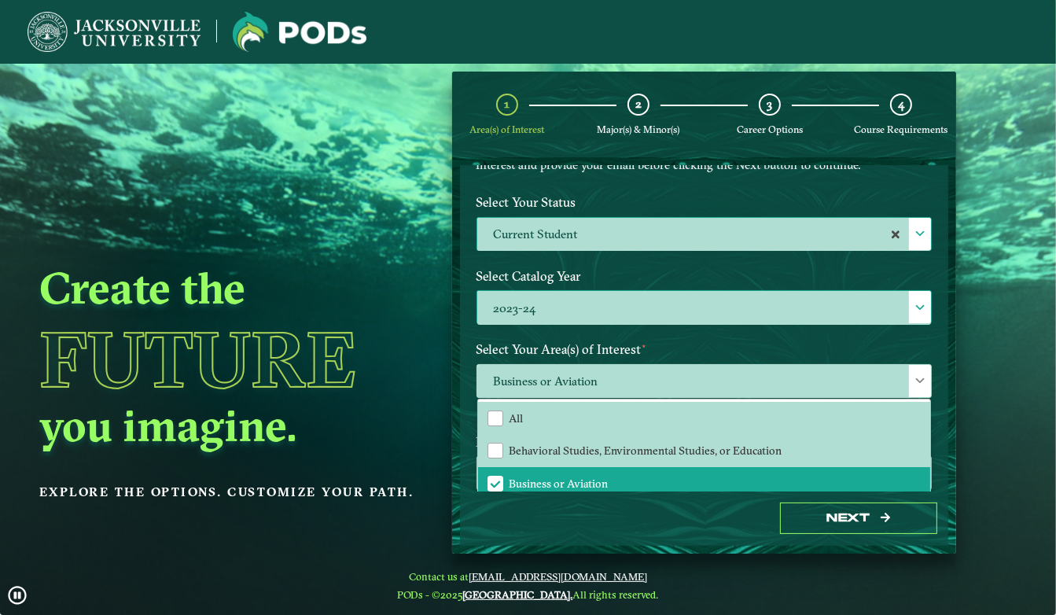
click at [611, 530] on div "Next" at bounding box center [704, 518] width 489 height 54
click at [887, 381] on span "Business or Aviation" at bounding box center [704, 382] width 454 height 34
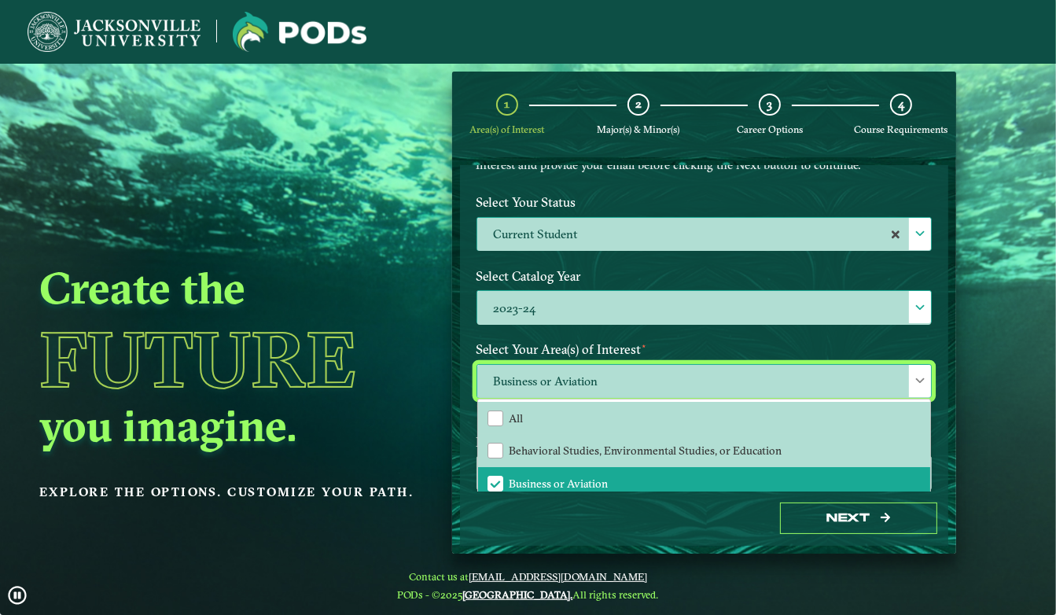
click at [914, 375] on span at bounding box center [919, 380] width 11 height 11
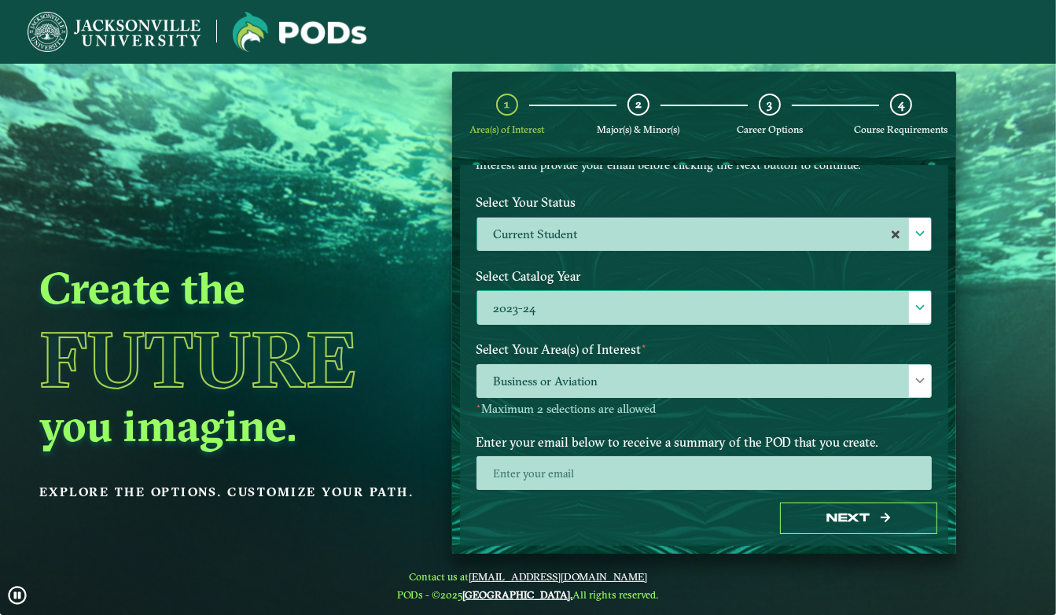
scroll to position [184, 0]
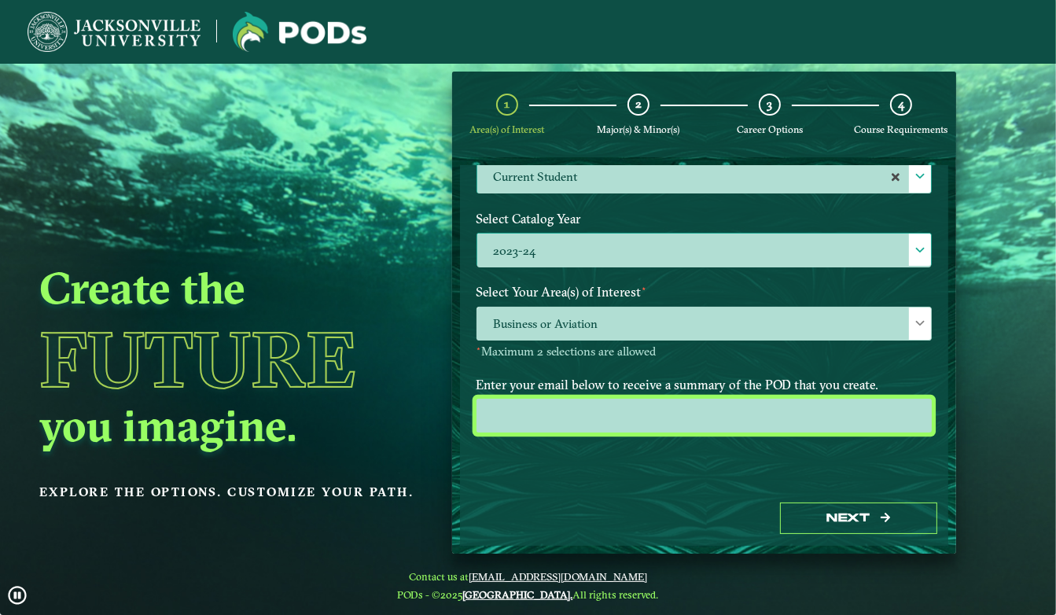
click at [686, 421] on input "email" at bounding box center [704, 416] width 456 height 34
type input "[EMAIL_ADDRESS][DOMAIN_NAME]"
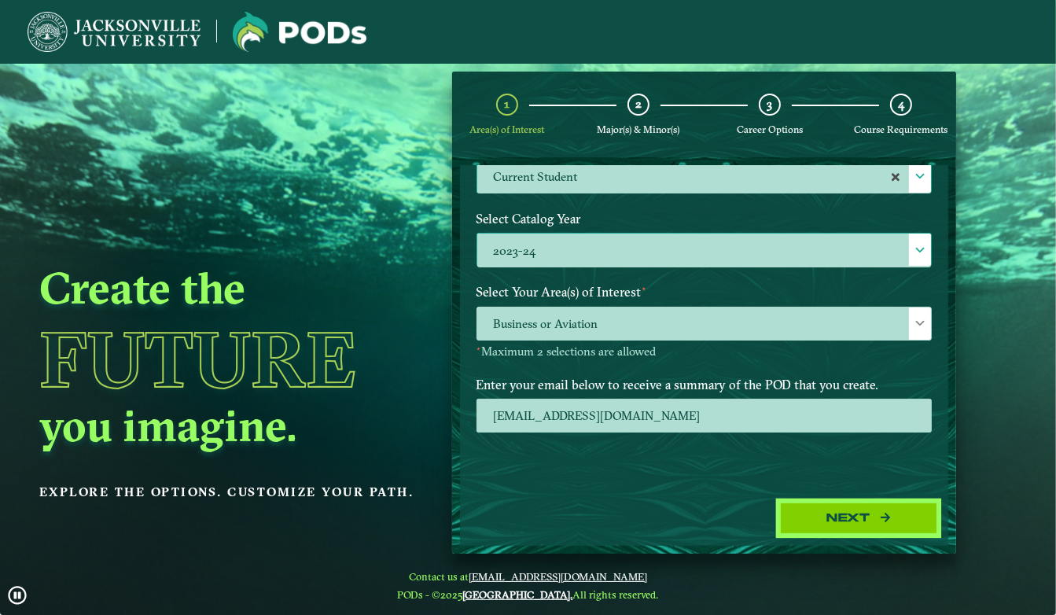
click at [863, 527] on button "Next" at bounding box center [858, 518] width 157 height 32
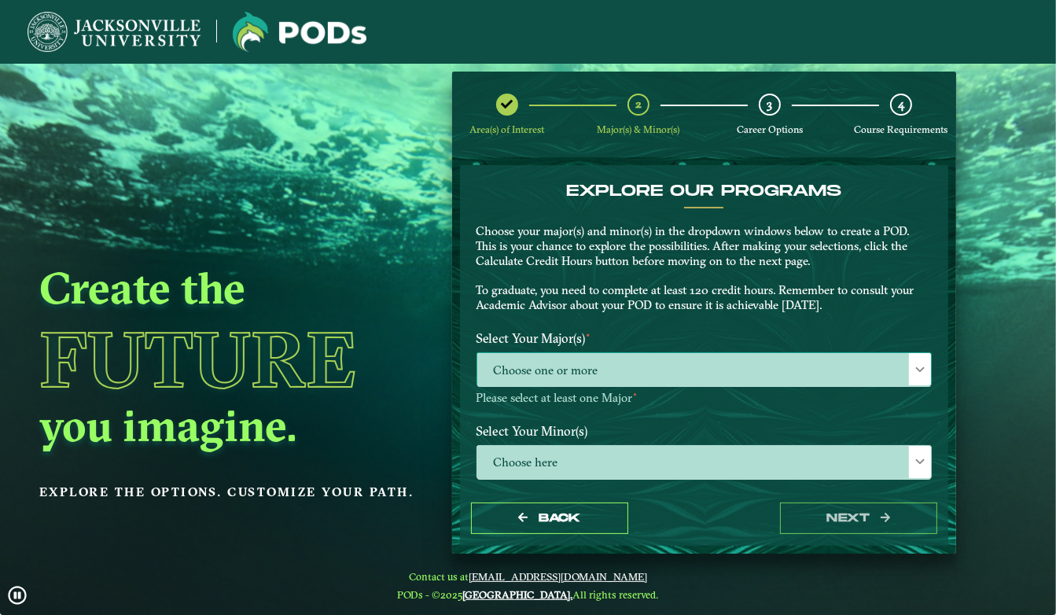
click at [606, 355] on span "Choose one or more" at bounding box center [704, 370] width 454 height 34
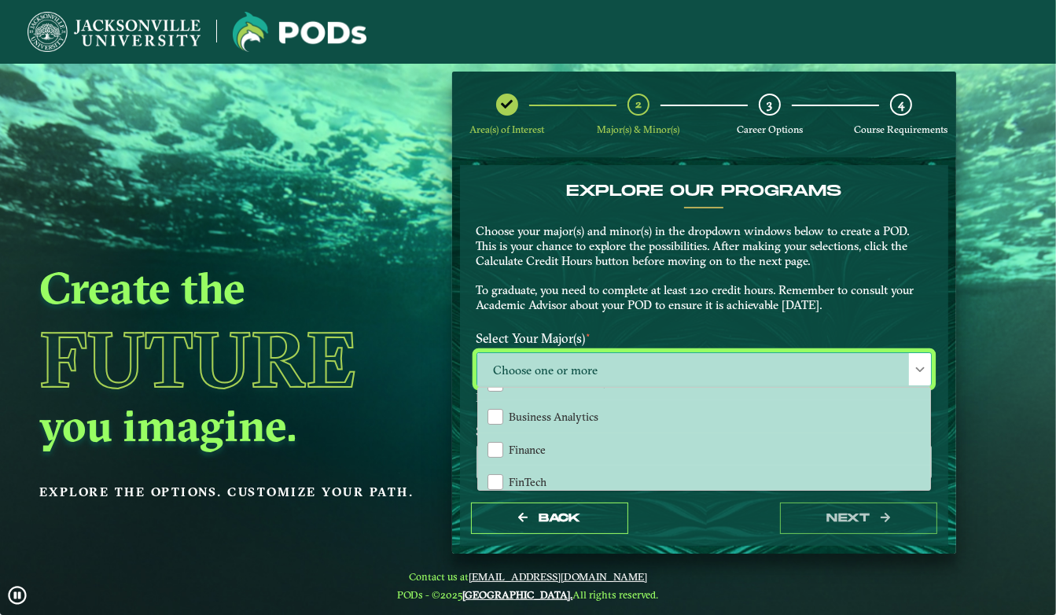
scroll to position [123, 0]
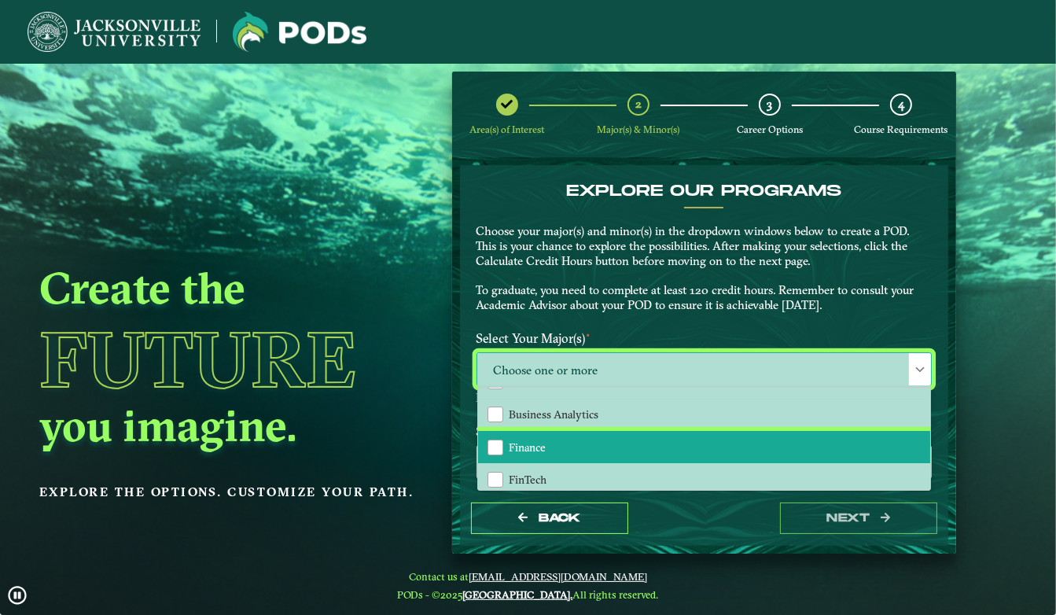
click at [573, 445] on li "Finance" at bounding box center [704, 447] width 453 height 33
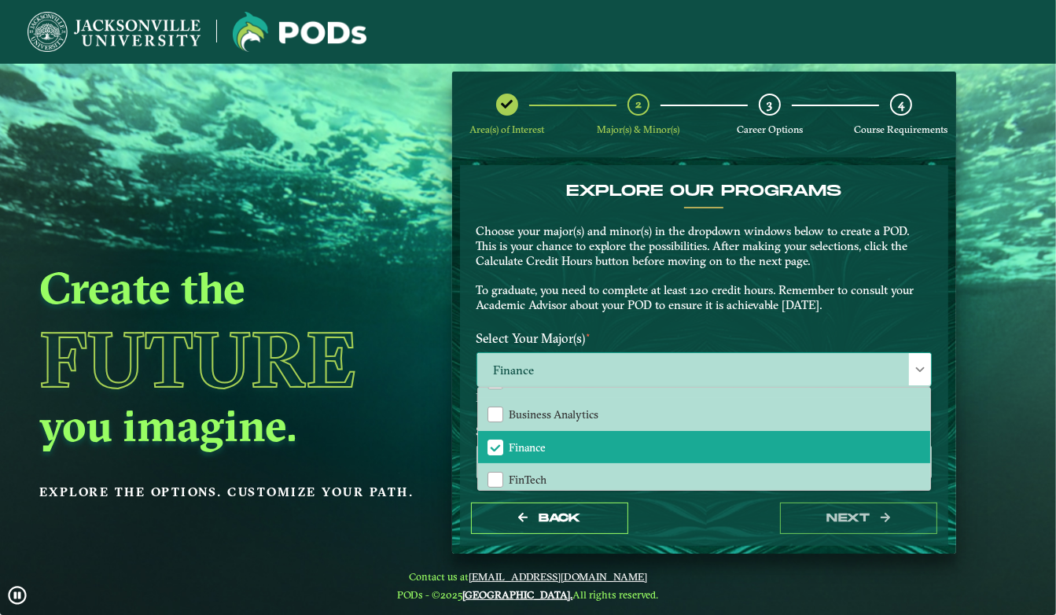
click at [914, 364] on span at bounding box center [919, 369] width 11 height 11
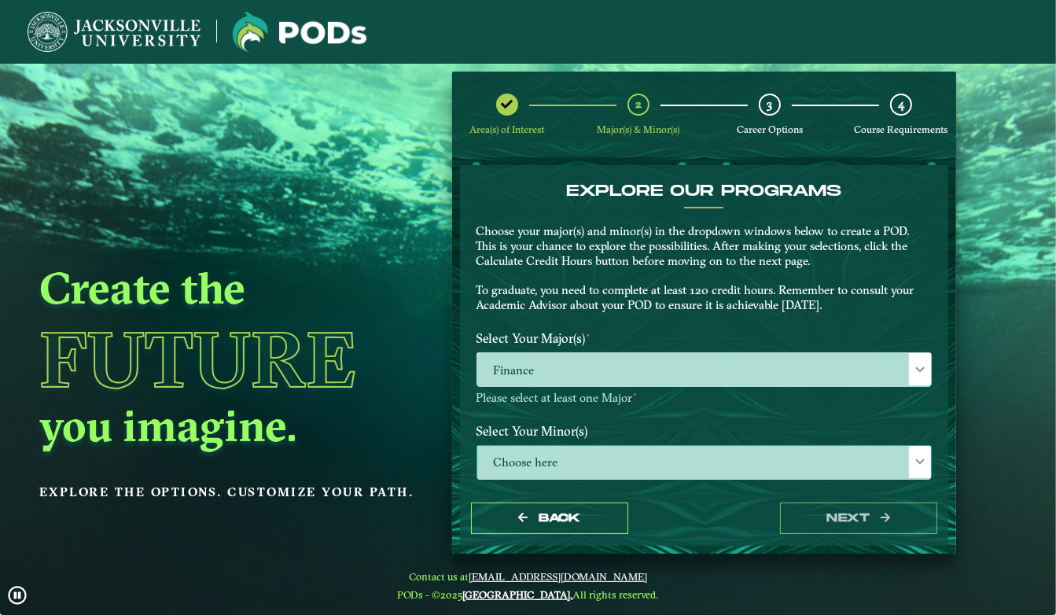
click at [747, 464] on span "Choose here" at bounding box center [704, 463] width 454 height 34
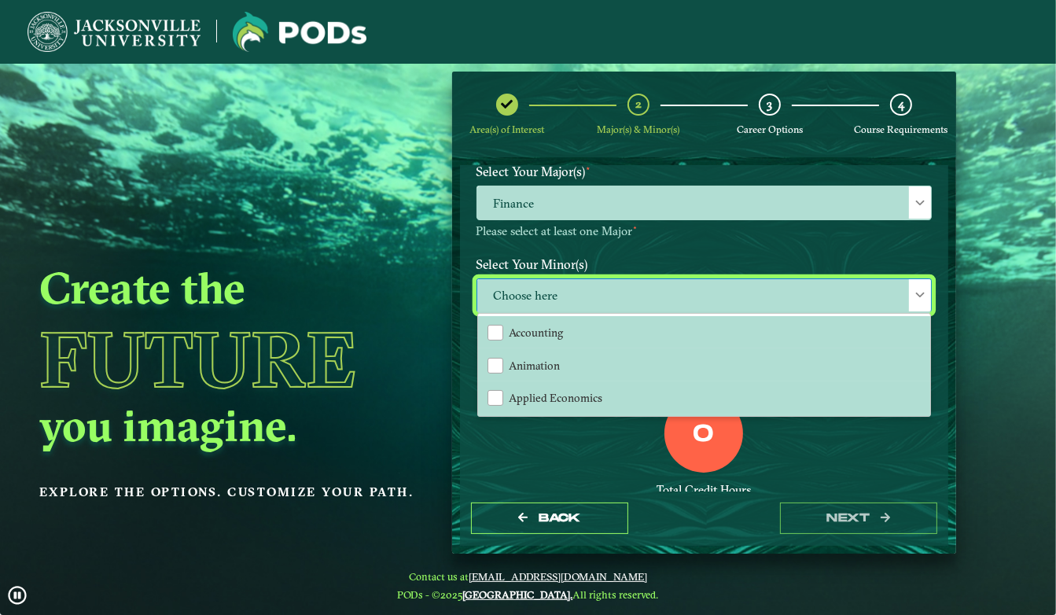
scroll to position [175, 0]
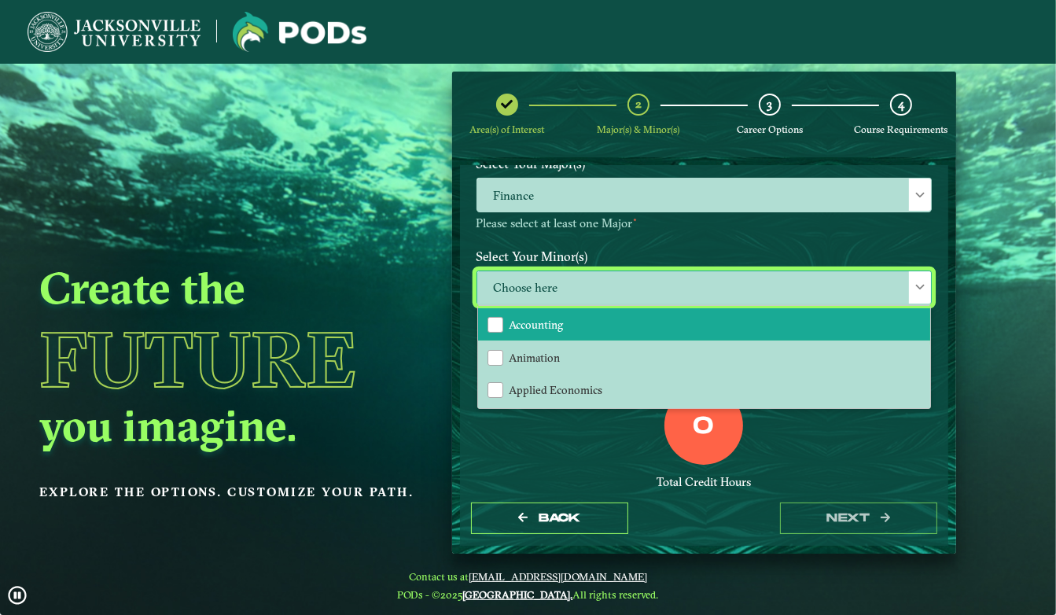
click at [519, 329] on span "Accounting" at bounding box center [536, 325] width 54 height 14
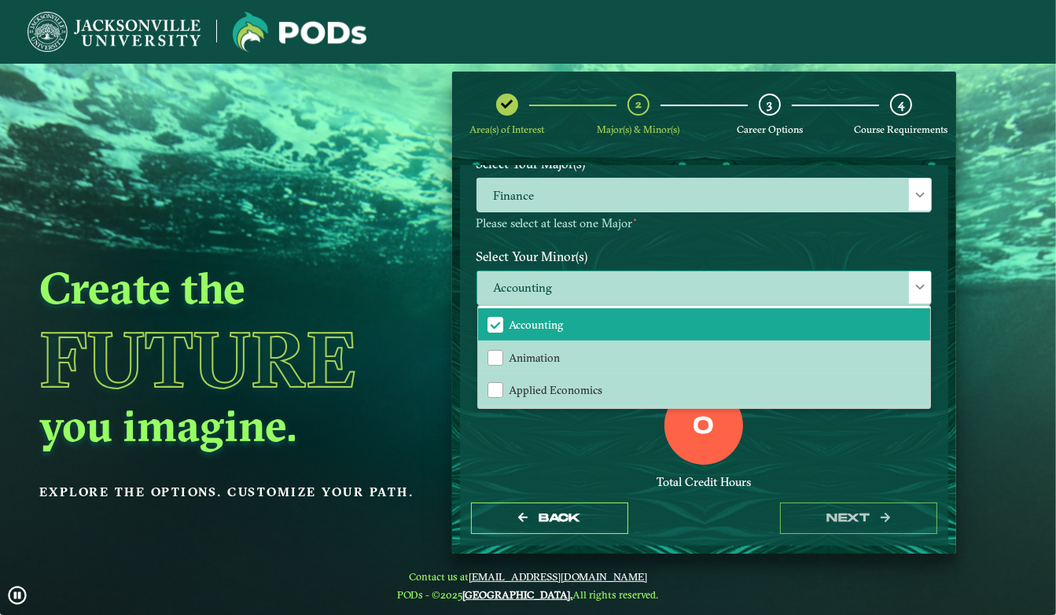
click at [918, 284] on span at bounding box center [919, 286] width 11 height 11
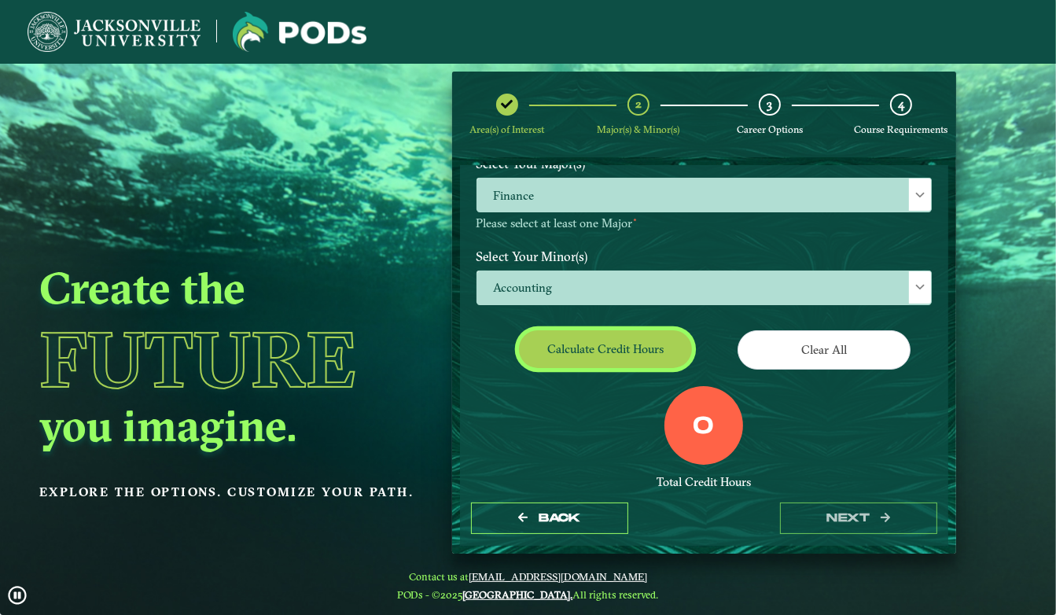
click at [626, 357] on button "Calculate credit hours" at bounding box center [605, 348] width 173 height 37
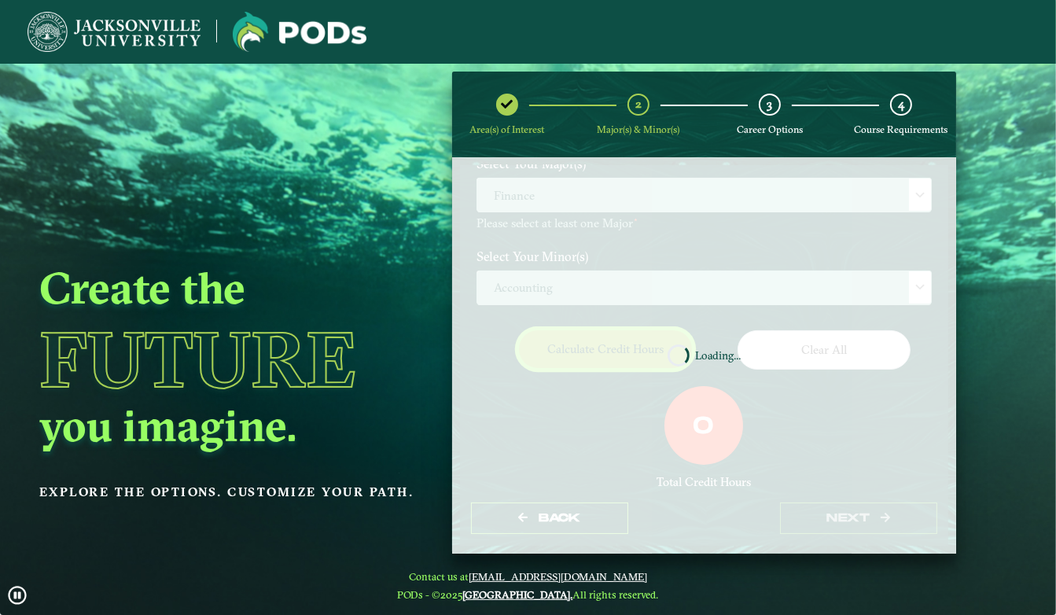
scroll to position [171, 0]
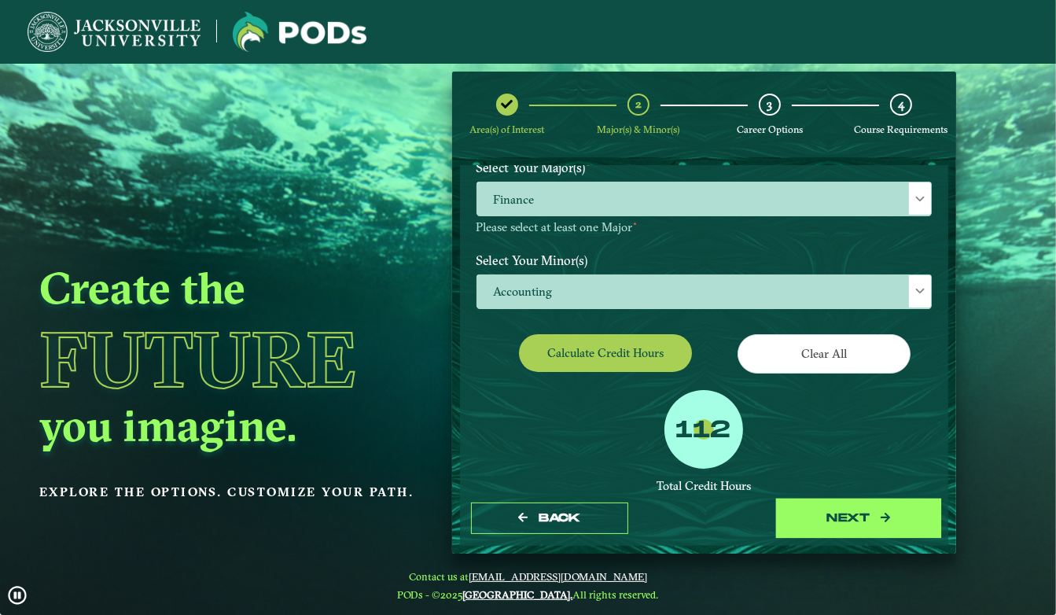
click at [829, 517] on button "next" at bounding box center [858, 518] width 157 height 32
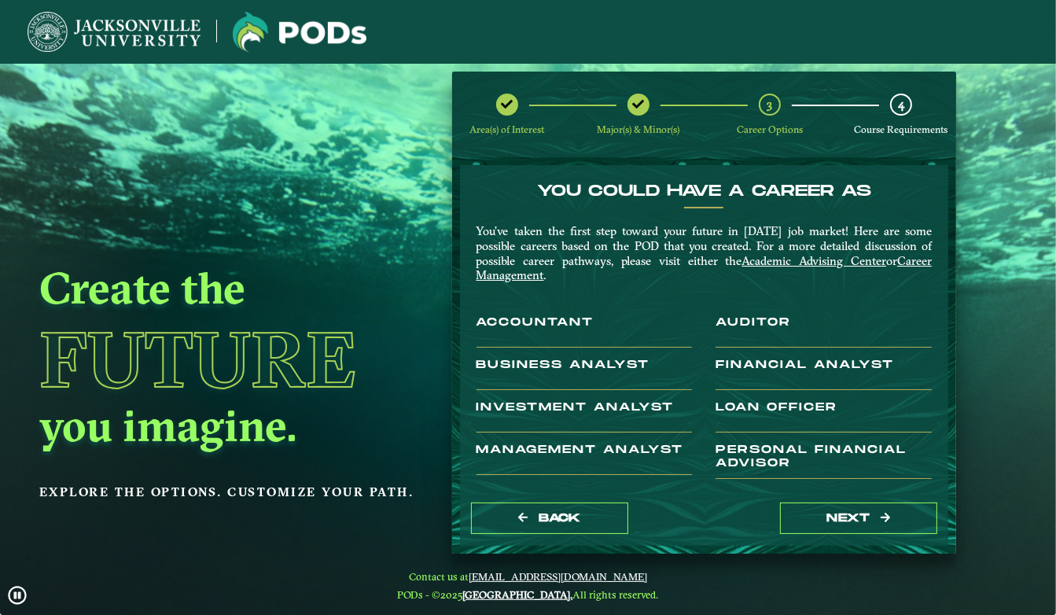
scroll to position [328, 0]
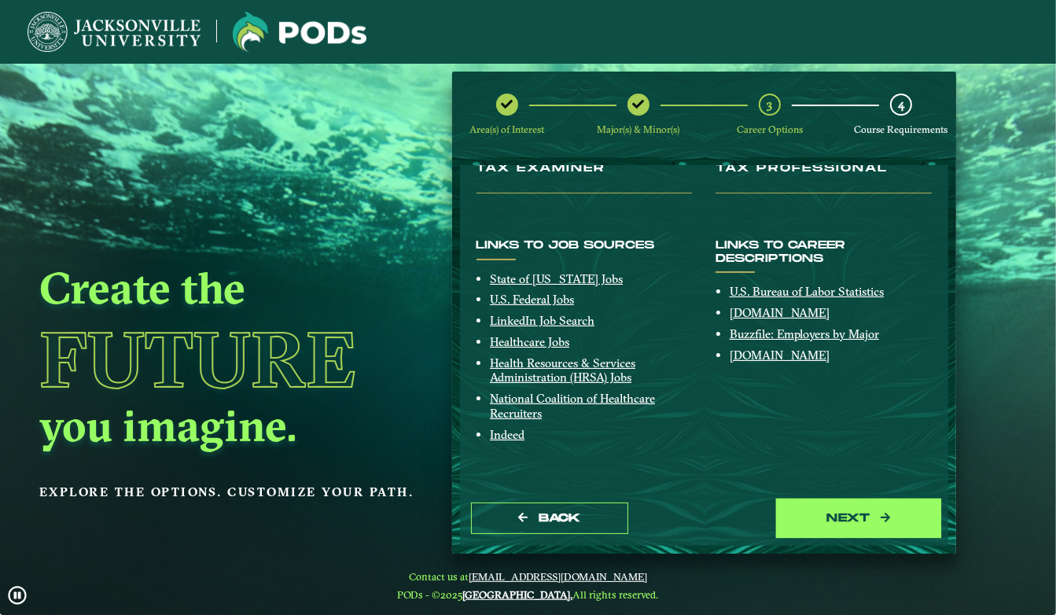
click at [783, 510] on button "next" at bounding box center [858, 518] width 157 height 32
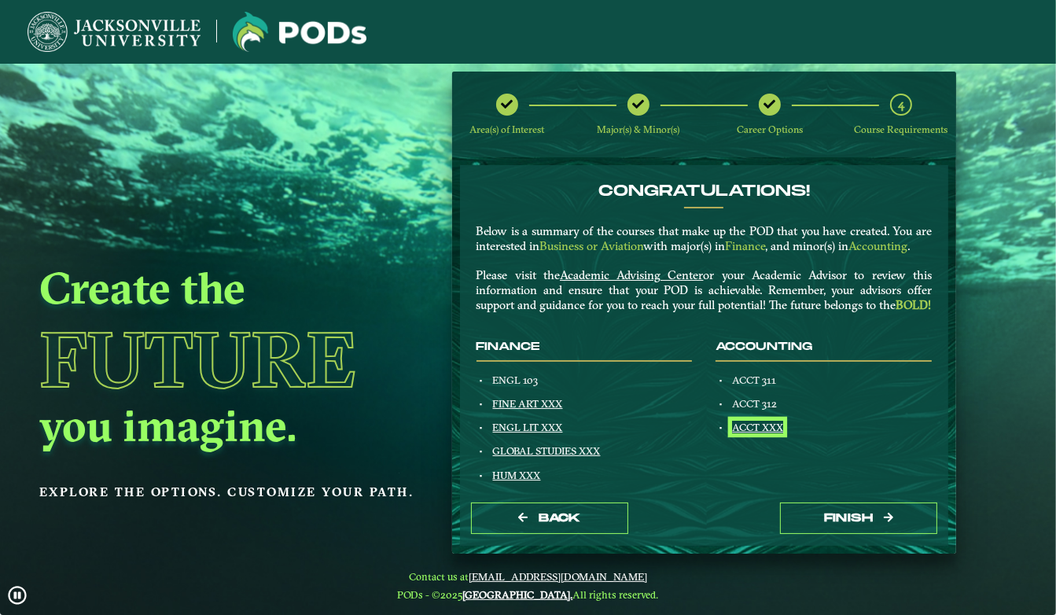
click at [745, 433] on link "ACCT XXX" at bounding box center [757, 427] width 51 height 13
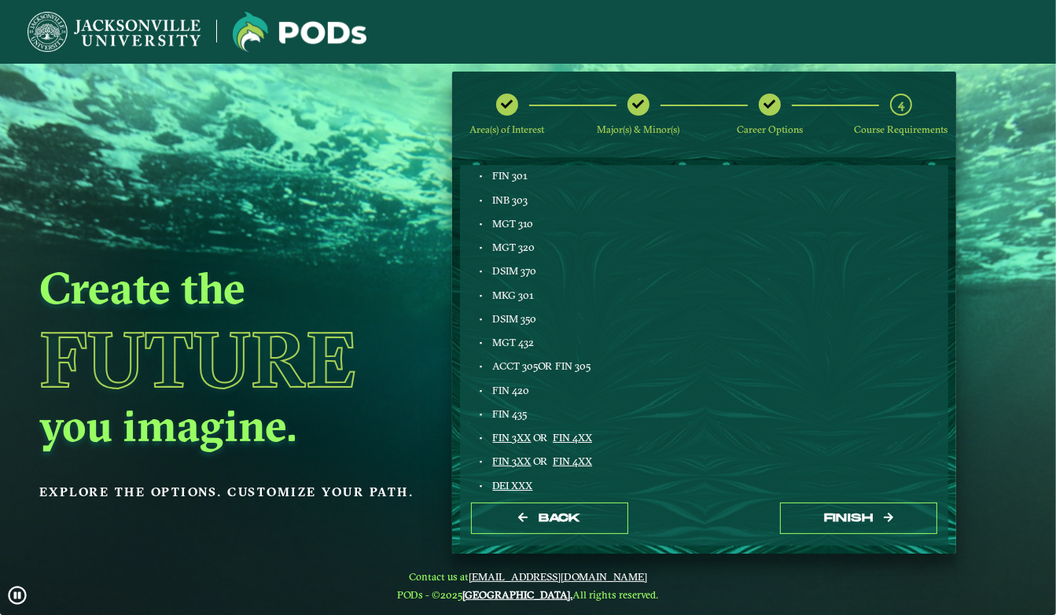
scroll to position [826, 0]
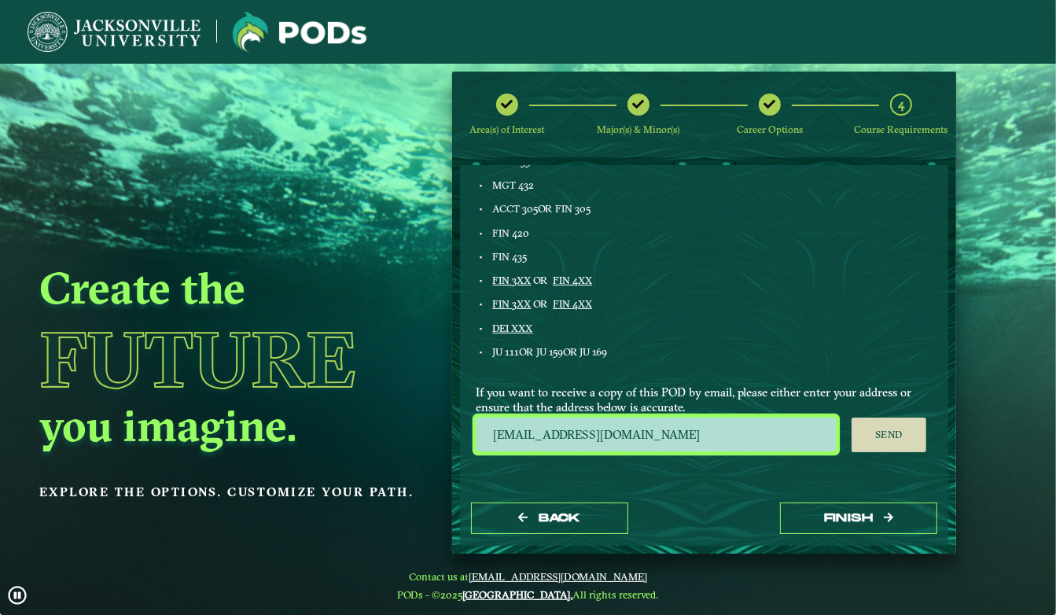
click at [585, 437] on input "[EMAIL_ADDRESS][DOMAIN_NAME]" at bounding box center [656, 435] width 360 height 34
type input "Hrangel1@jacksonville.edu"
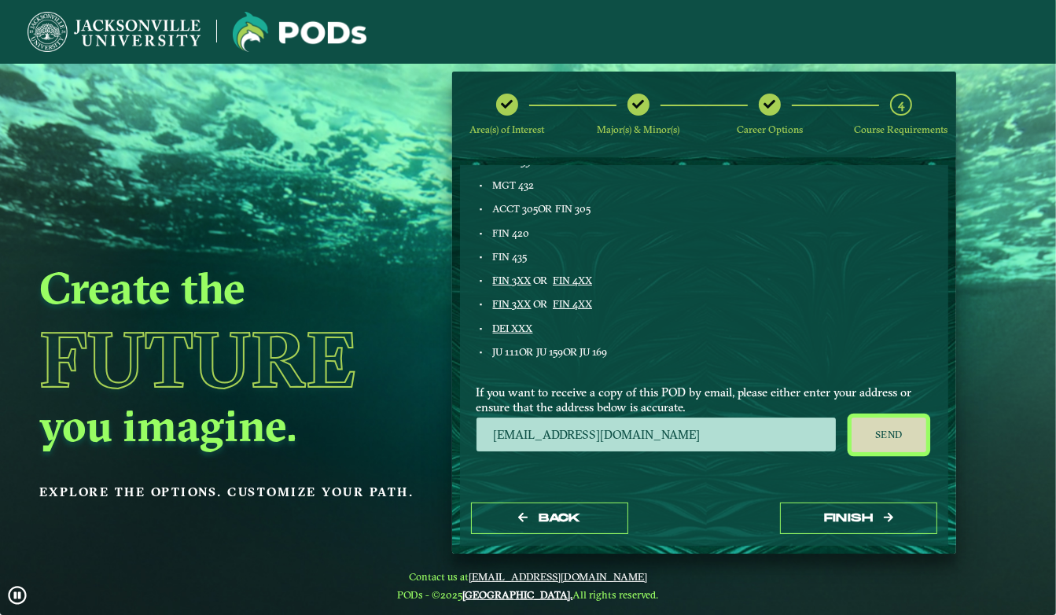
click at [858, 436] on button "Send" at bounding box center [889, 435] width 75 height 35
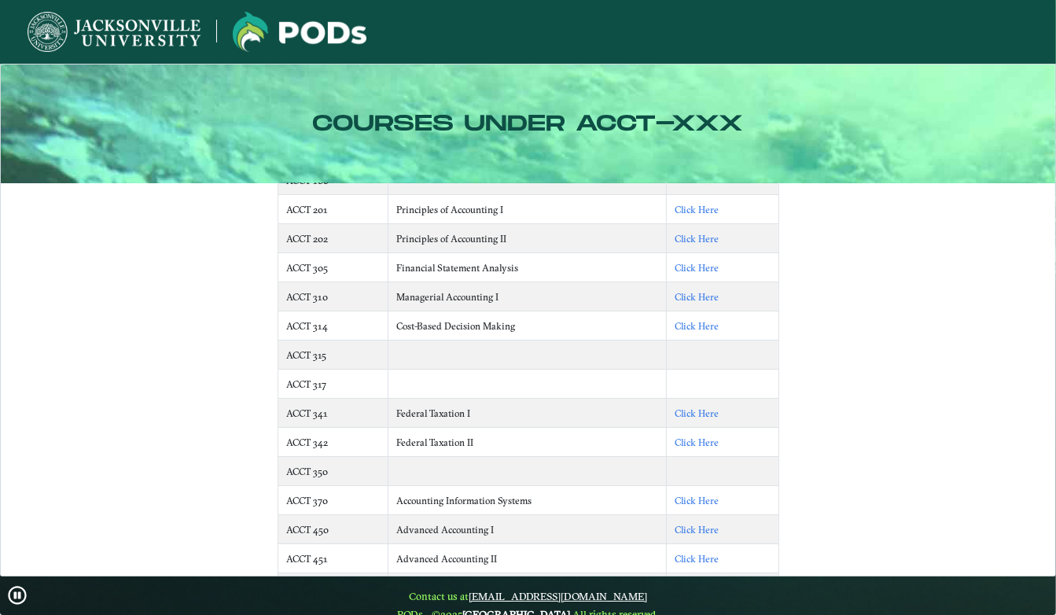
scroll to position [84, 0]
click at [697, 295] on link "Click Here" at bounding box center [697, 296] width 44 height 12
click at [682, 414] on link "Click Here" at bounding box center [697, 413] width 44 height 12
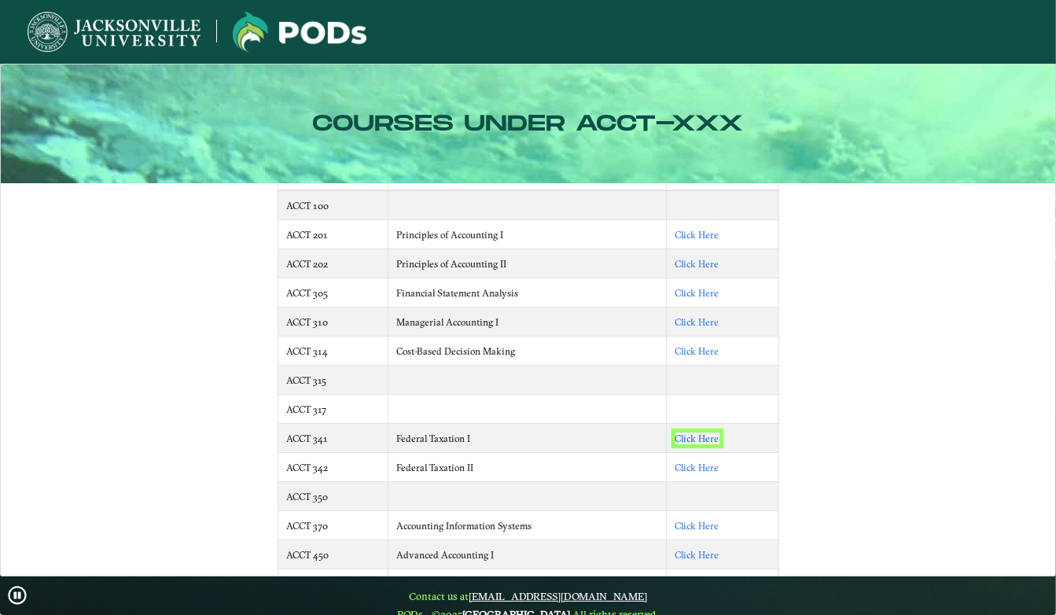
scroll to position [57, 0]
